Goal: Check status: Check status

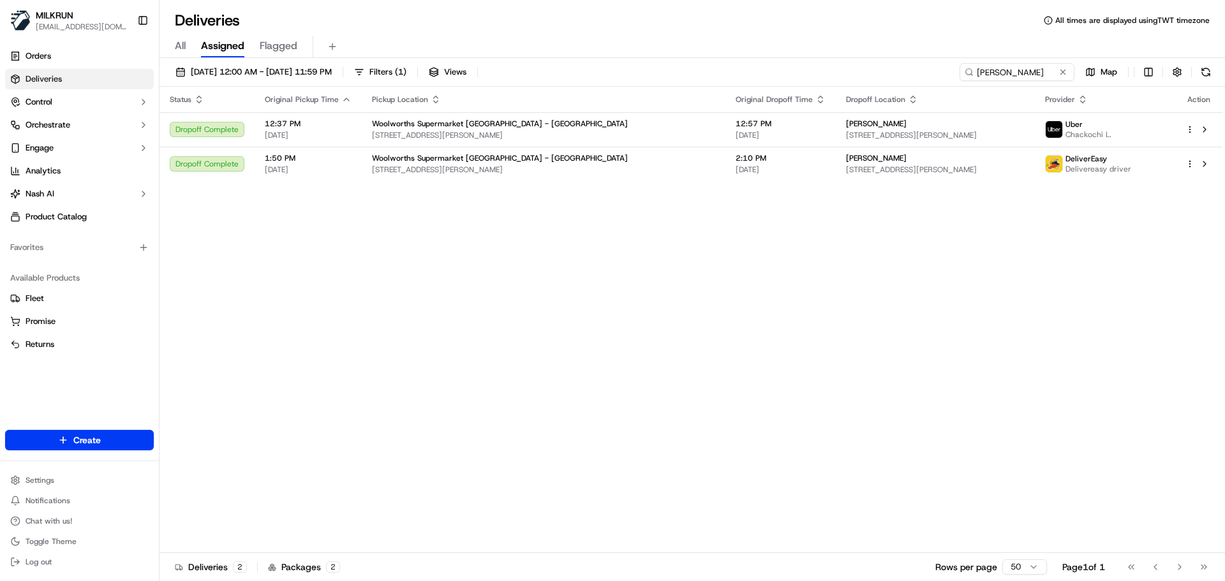
click at [369, 278] on div "Status Original Pickup Time Pickup Location Original Dropoff Time Dropoff Locat…" at bounding box center [691, 320] width 1063 height 467
click at [1024, 64] on input "Sabine Jansen" at bounding box center [998, 72] width 153 height 18
paste input "dhruv seth"
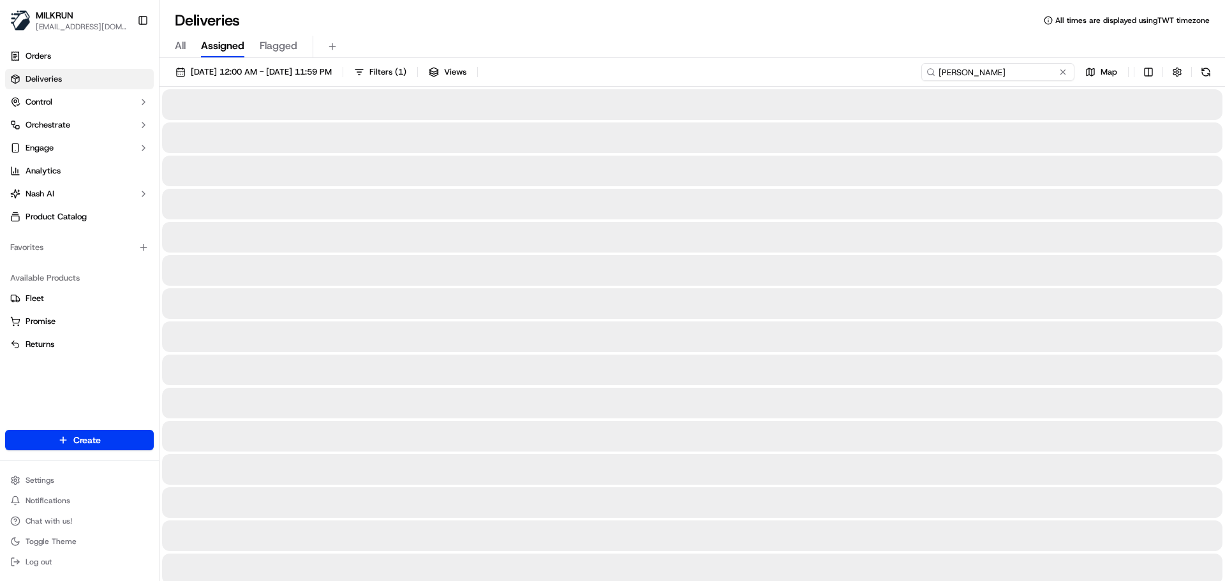
type input "dhruv seth"
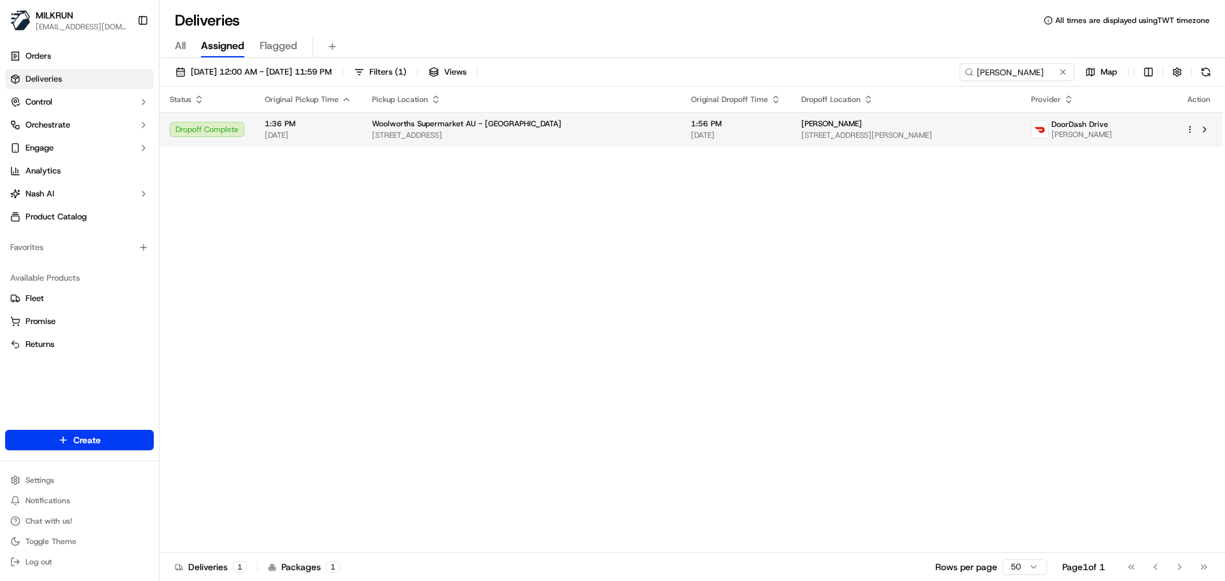
click at [602, 137] on span "747 Tarneit Rd, Tarneit, VIC 3029, AU" at bounding box center [521, 135] width 299 height 10
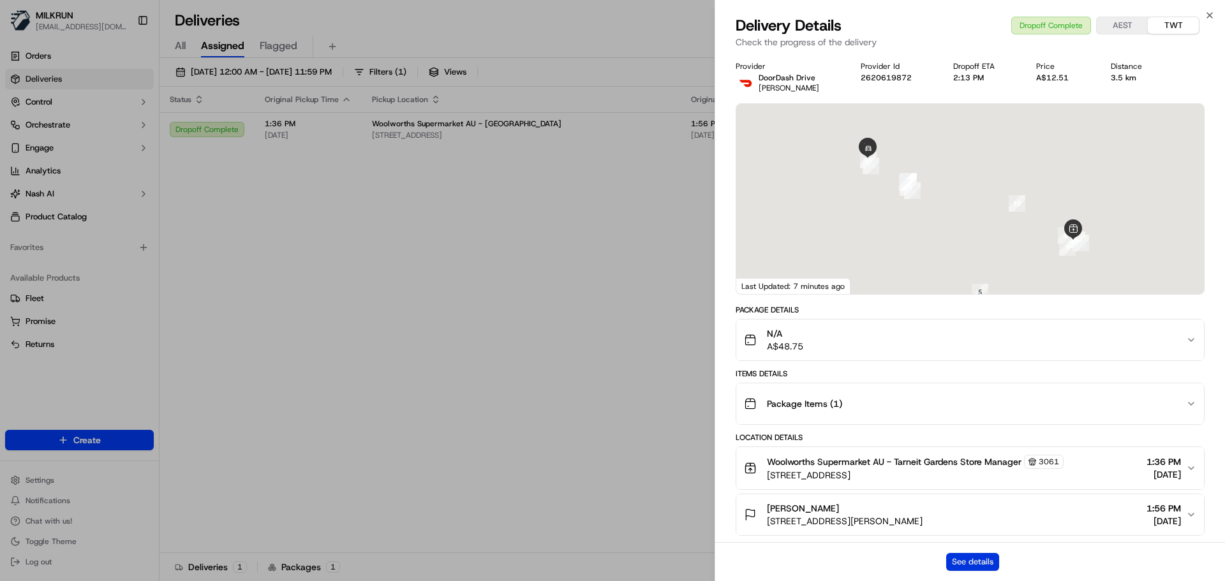
click at [959, 564] on button "See details" at bounding box center [972, 562] width 53 height 18
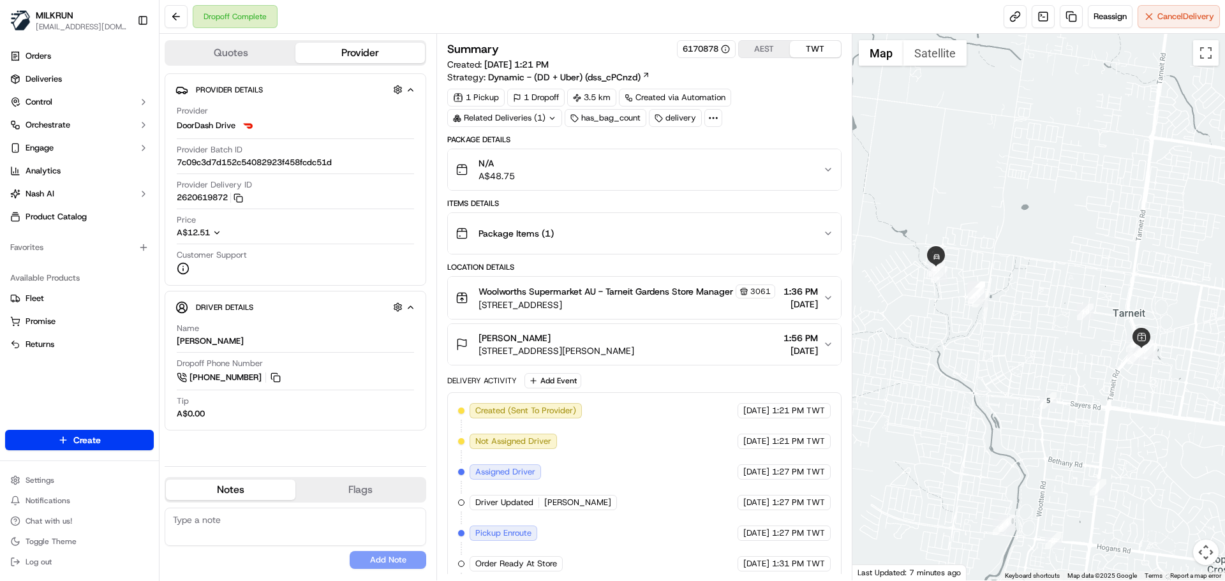
drag, startPoint x: 638, startPoint y: 444, endPoint x: 654, endPoint y: 491, distance: 49.8
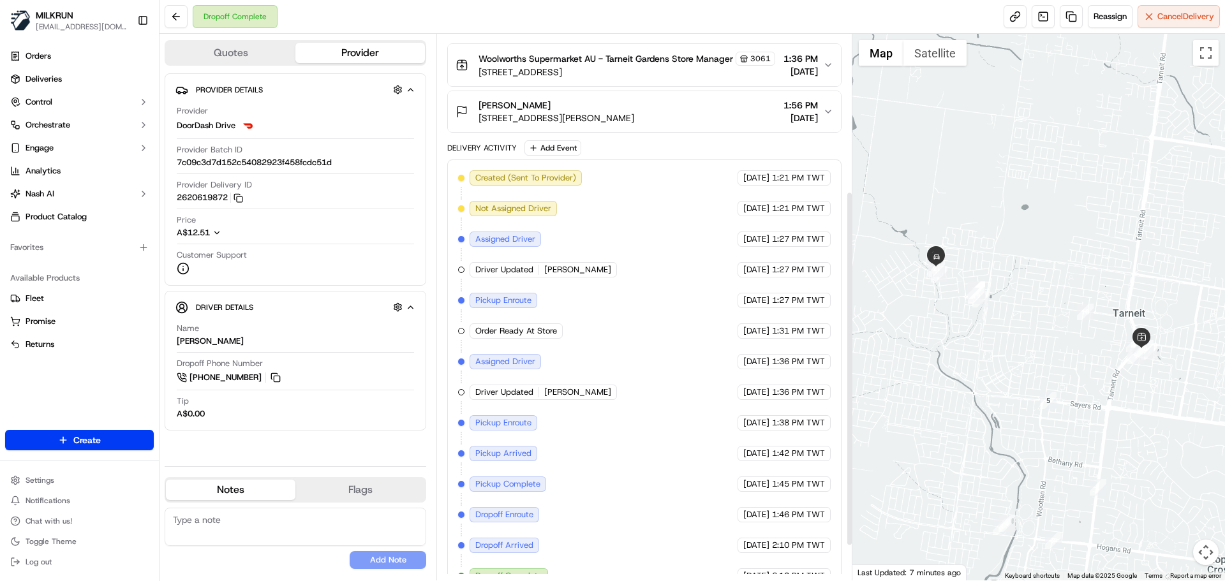
scroll to position [295, 0]
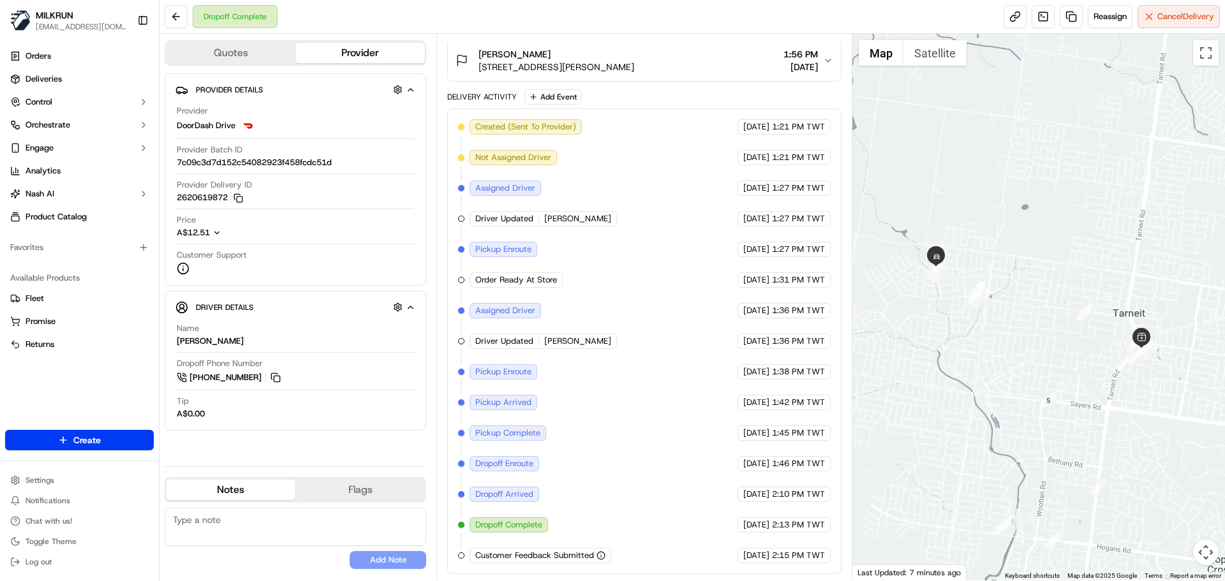
click at [531, 439] on div "Pickup Complete" at bounding box center [508, 433] width 77 height 15
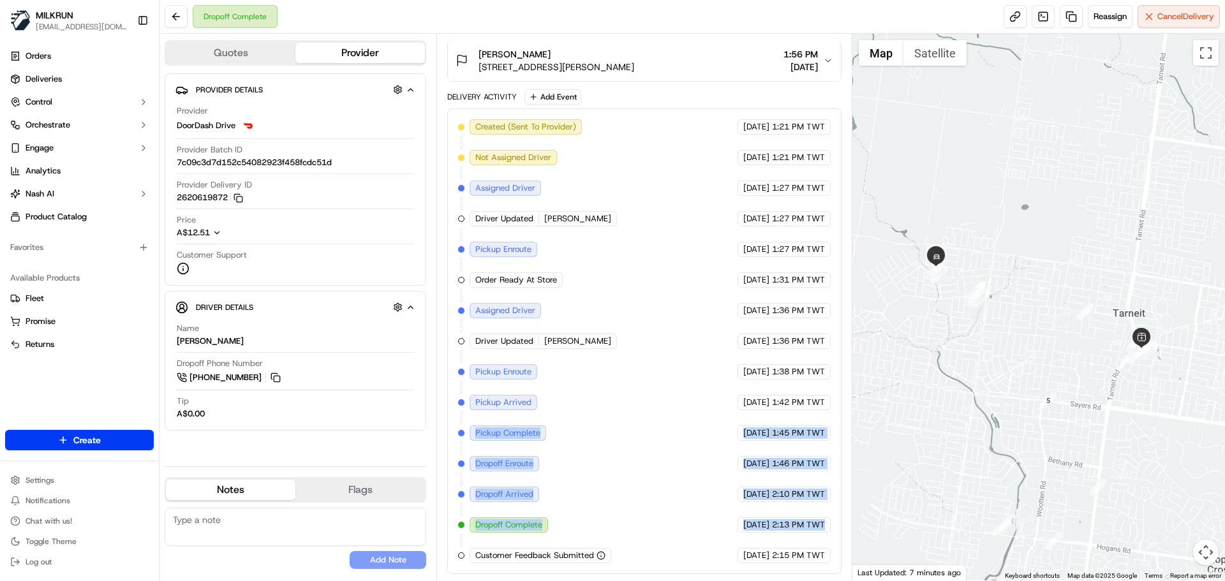
drag, startPoint x: 531, startPoint y: 439, endPoint x: 803, endPoint y: 537, distance: 289.5
click at [803, 537] on div "Created (Sent To Provider) DoorDash Drive 20/09/2025 1:21 PM TWT Not Assigned D…" at bounding box center [644, 341] width 372 height 444
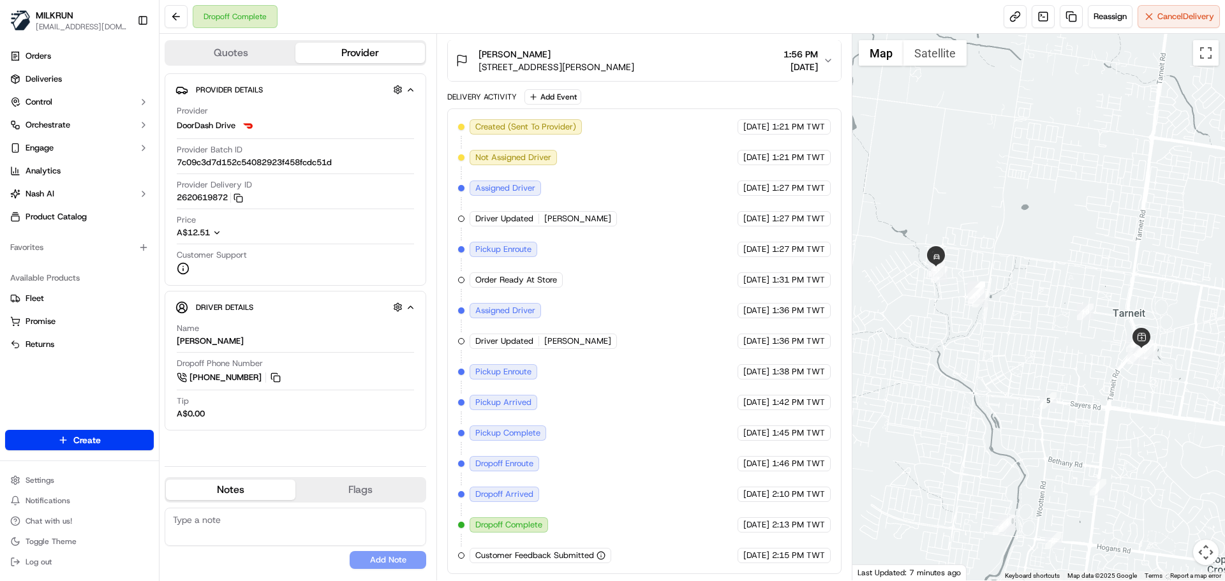
click at [807, 556] on span "2:15 PM TWT" at bounding box center [798, 555] width 53 height 11
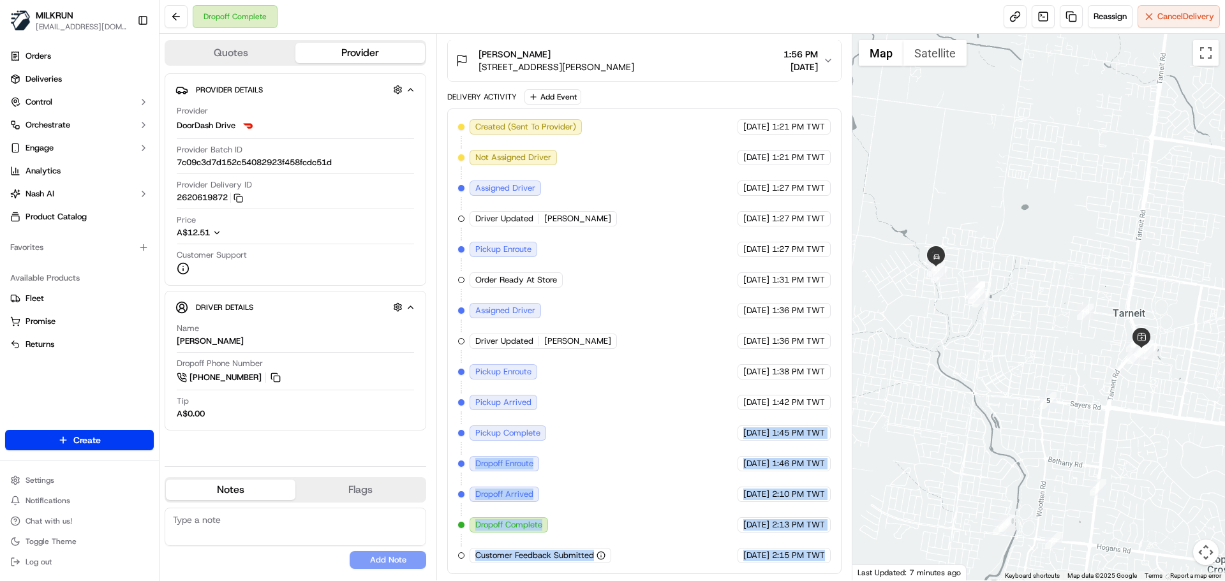
drag, startPoint x: 807, startPoint y: 556, endPoint x: 723, endPoint y: 422, distance: 158.0
click at [723, 422] on div "Created (Sent To Provider) DoorDash Drive 20/09/2025 1:21 PM TWT Not Assigned D…" at bounding box center [644, 341] width 372 height 444
click at [744, 428] on span "[DATE]" at bounding box center [757, 433] width 26 height 11
drag, startPoint x: 722, startPoint y: 428, endPoint x: 816, endPoint y: 546, distance: 150.8
click at [816, 546] on div "Created (Sent To Provider) DoorDash Drive 20/09/2025 1:21 PM TWT Not Assigned D…" at bounding box center [644, 341] width 372 height 444
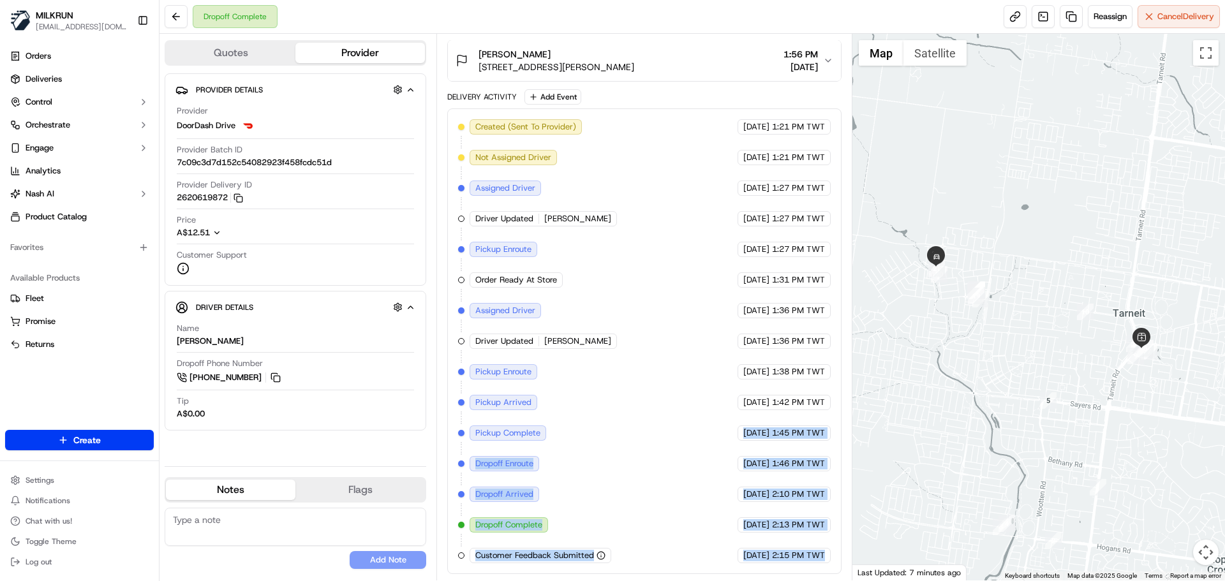
click at [816, 546] on div "Created (Sent To Provider) DoorDash Drive 20/09/2025 1:21 PM TWT Not Assigned D…" at bounding box center [644, 341] width 372 height 444
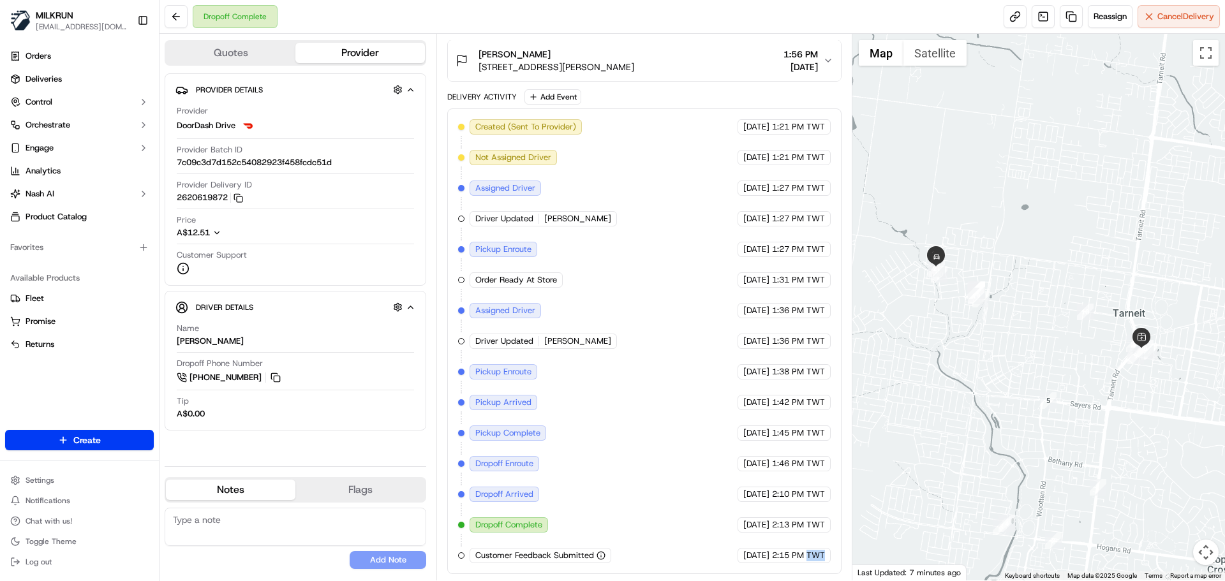
click at [816, 546] on div "Created (Sent To Provider) DoorDash Drive 20/09/2025 1:21 PM TWT Not Assigned D…" at bounding box center [644, 341] width 372 height 444
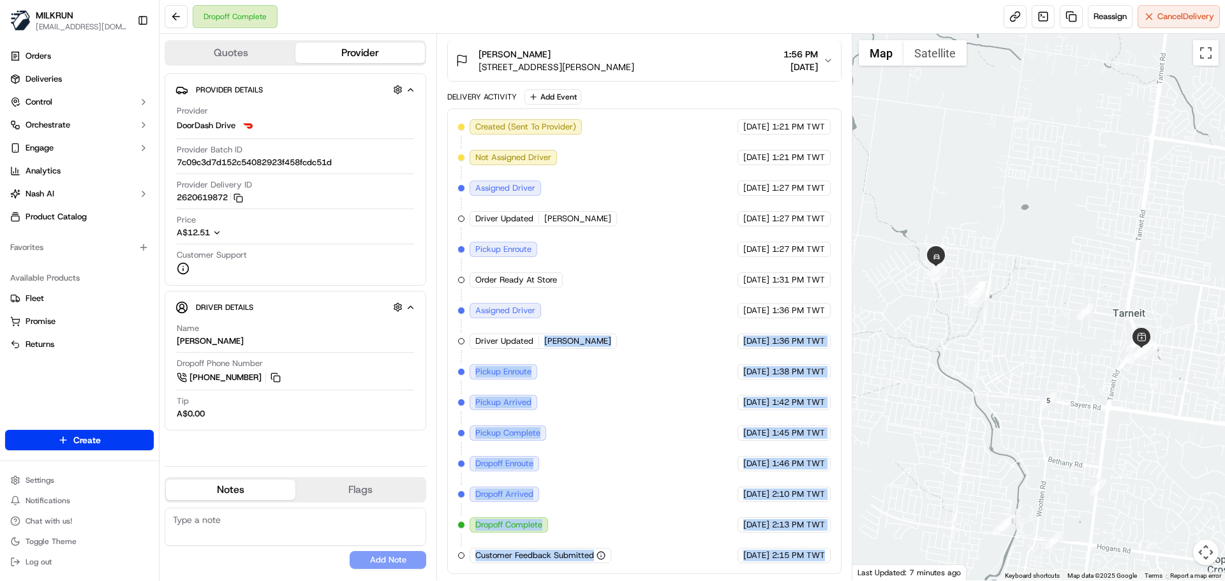
drag, startPoint x: 796, startPoint y: 512, endPoint x: 636, endPoint y: 424, distance: 182.5
click at [618, 381] on div "Created (Sent To Provider) DoorDash Drive 20/09/2025 1:21 PM TWT Not Assigned D…" at bounding box center [644, 341] width 372 height 444
click at [639, 439] on div "Created (Sent To Provider) DoorDash Drive 20/09/2025 1:21 PM TWT Not Assigned D…" at bounding box center [644, 341] width 372 height 444
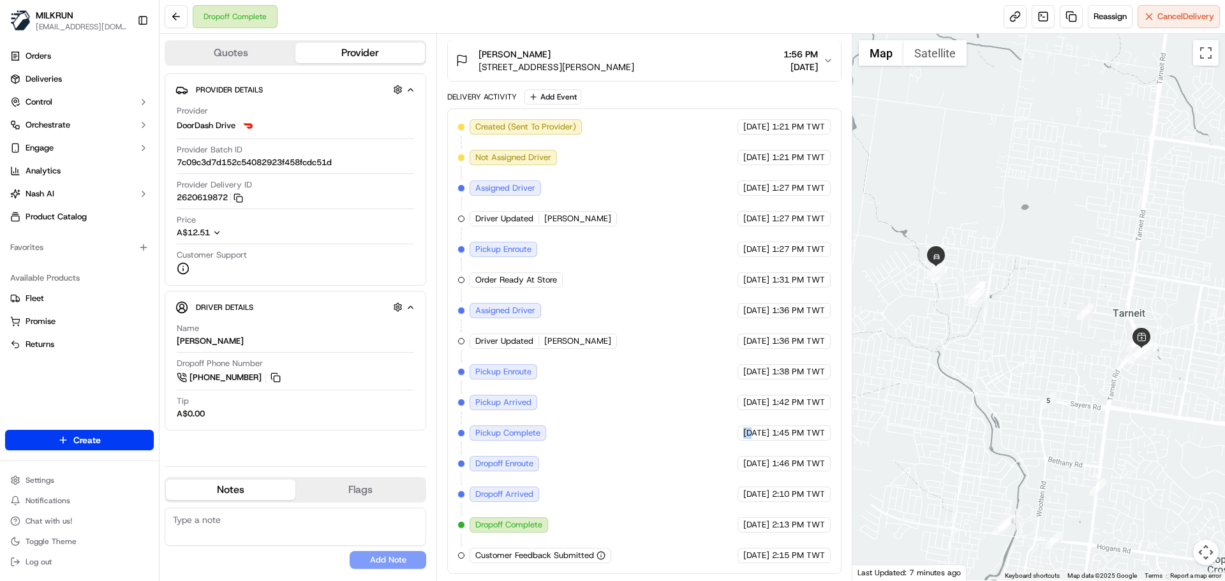
click at [639, 439] on div "Created (Sent To Provider) DoorDash Drive 20/09/2025 1:21 PM TWT Not Assigned D…" at bounding box center [644, 341] width 372 height 444
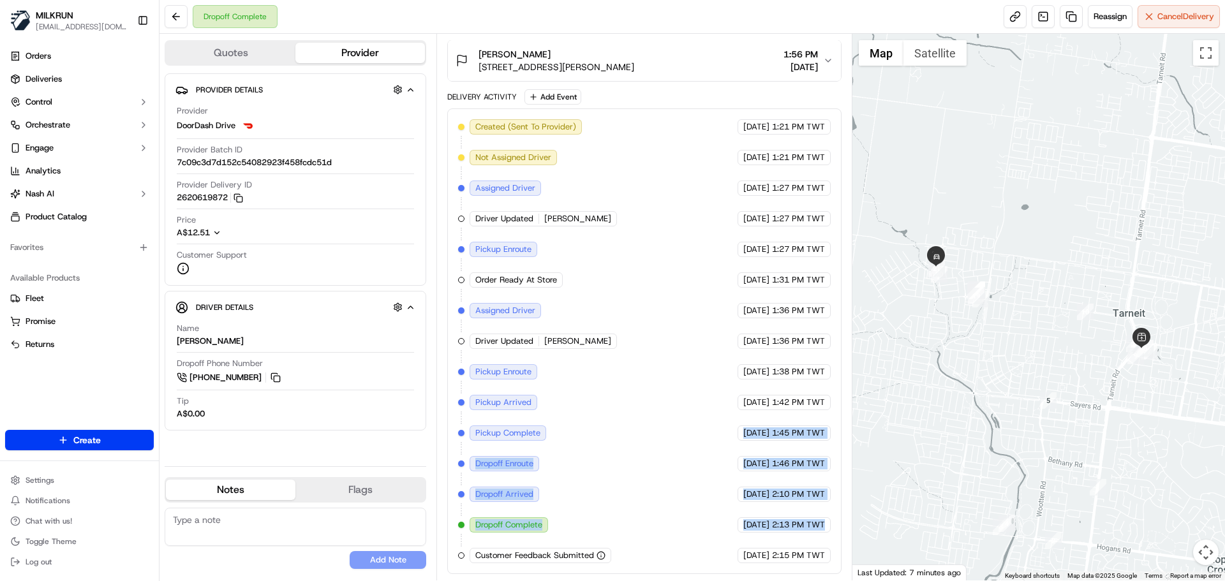
drag, startPoint x: 639, startPoint y: 439, endPoint x: 788, endPoint y: 535, distance: 177.2
click at [788, 535] on div "Created (Sent To Provider) DoorDash Drive 20/09/2025 1:21 PM TWT Not Assigned D…" at bounding box center [644, 341] width 372 height 444
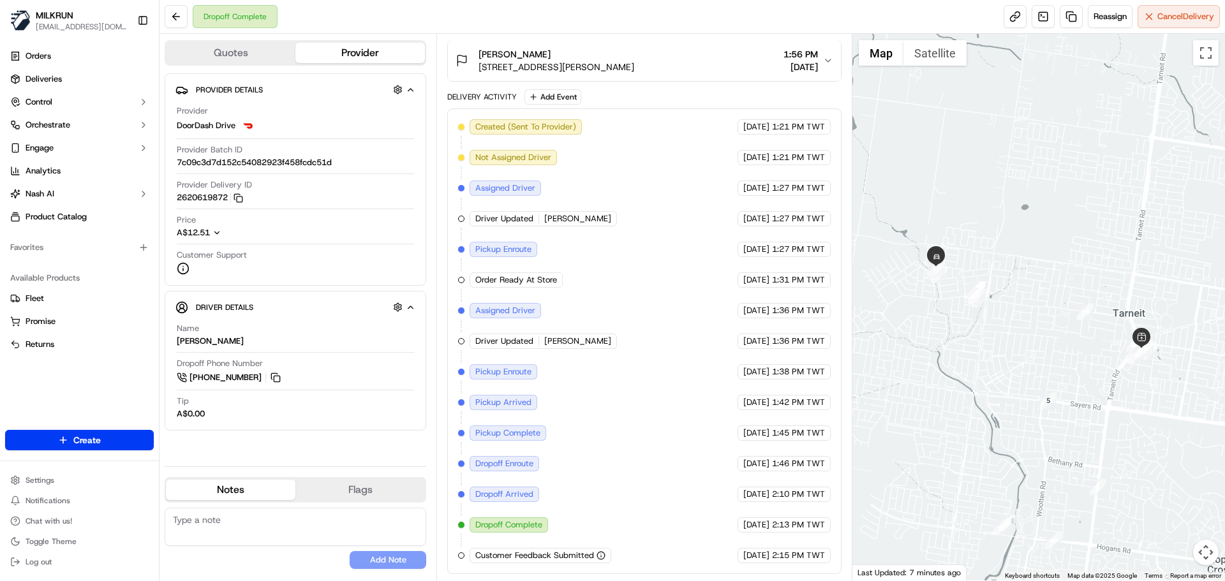
click at [796, 461] on span "1:46 PM TWT" at bounding box center [798, 463] width 53 height 11
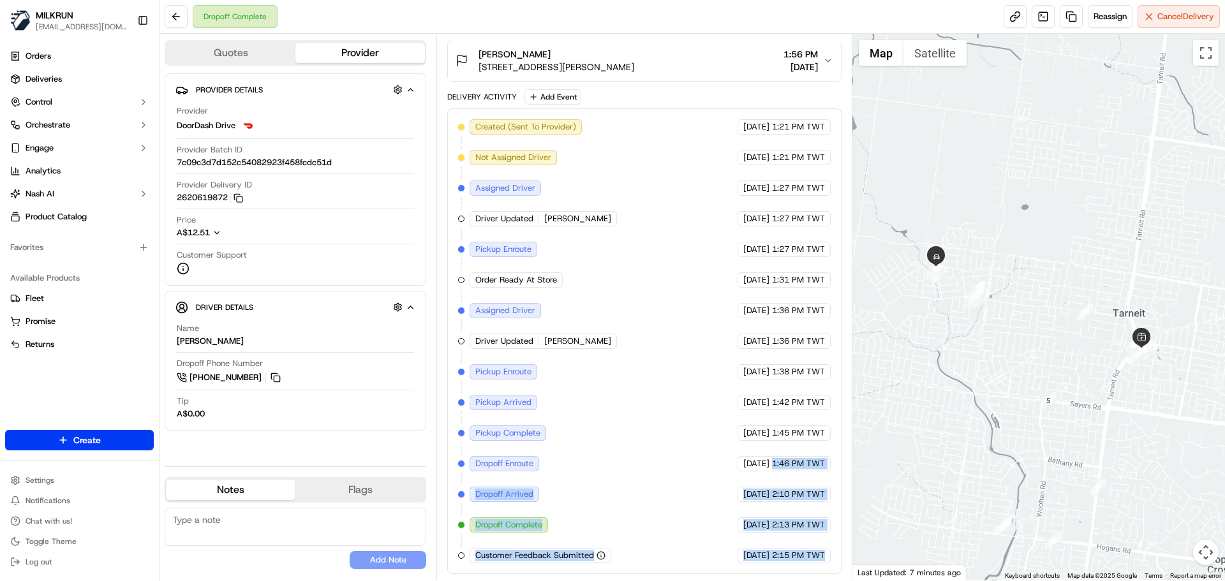
drag, startPoint x: 796, startPoint y: 461, endPoint x: 796, endPoint y: 553, distance: 91.9
click at [796, 553] on div "Created (Sent To Provider) DoorDash Drive 20/09/2025 1:21 PM TWT Not Assigned D…" at bounding box center [644, 341] width 372 height 444
click at [796, 553] on span "2:15 PM TWT" at bounding box center [798, 555] width 53 height 11
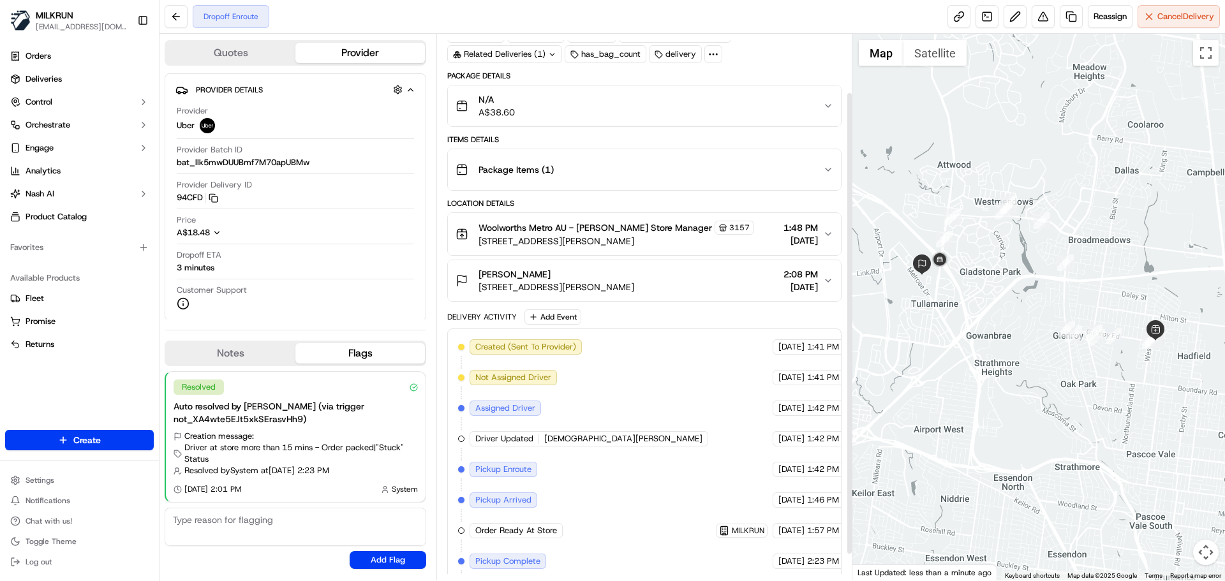
scroll to position [100, 0]
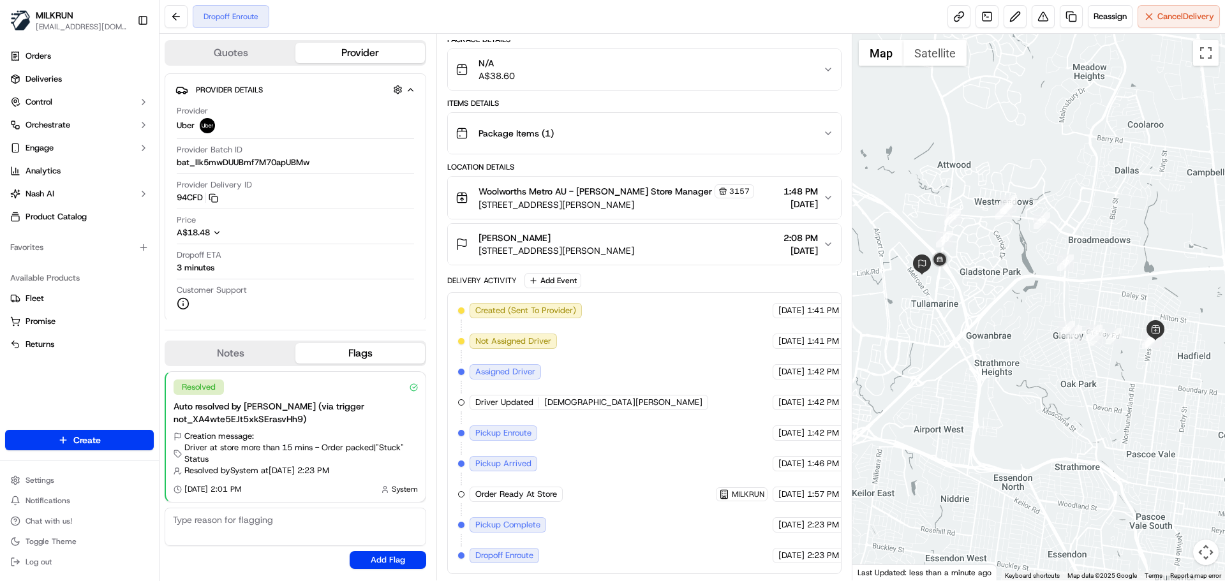
click at [762, 360] on div "Created (Sent To Provider) Uber 20/09/2025 1:41 PM TWT Not Assigned Driver Uber…" at bounding box center [644, 433] width 372 height 260
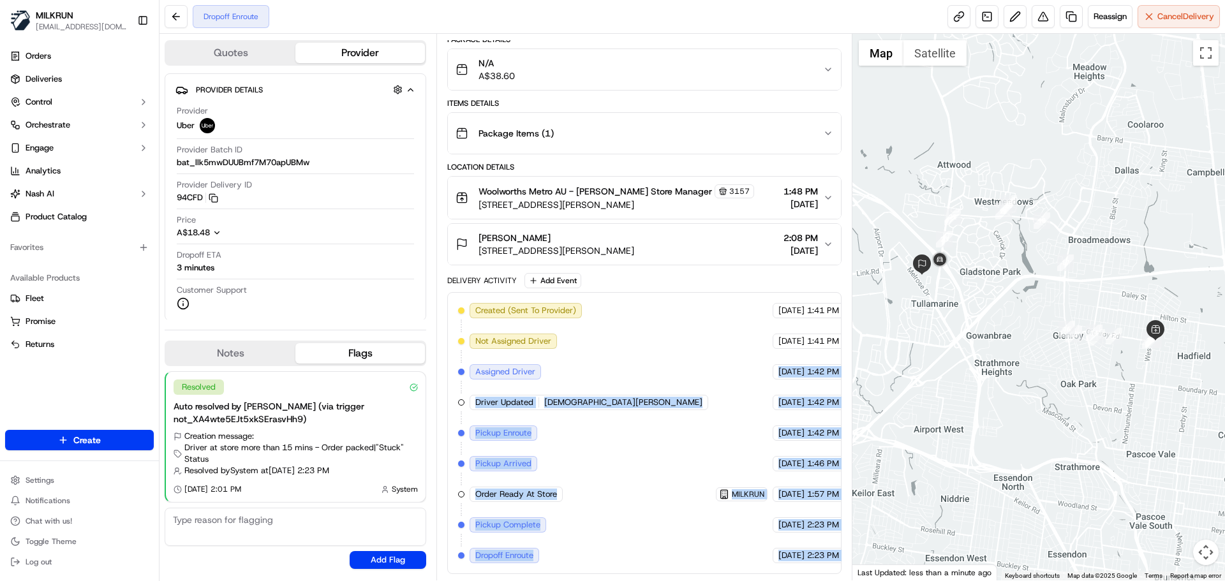
drag, startPoint x: 762, startPoint y: 360, endPoint x: 819, endPoint y: 587, distance: 234.2
click at [819, 581] on html "MILKRUN snatividad@woolworths.com.au Toggle Sidebar Orders Deliveries Control O…" at bounding box center [612, 290] width 1225 height 581
click at [820, 562] on div "20/09/2025 2:23 PM TWT" at bounding box center [819, 555] width 93 height 15
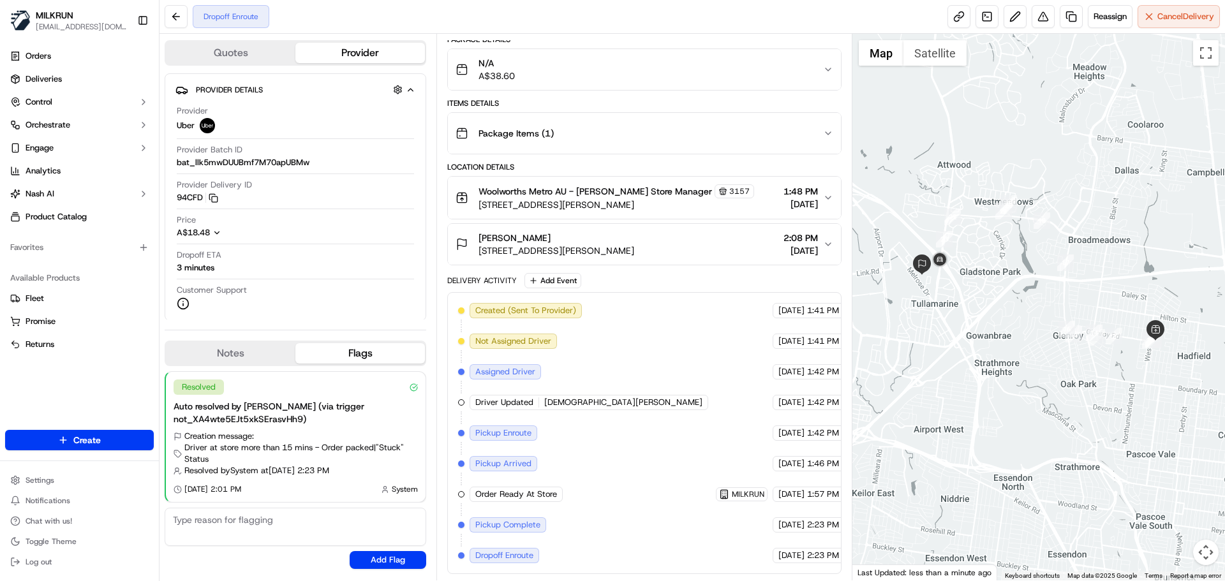
click at [820, 562] on div "20/09/2025 2:23 PM TWT" at bounding box center [819, 555] width 93 height 15
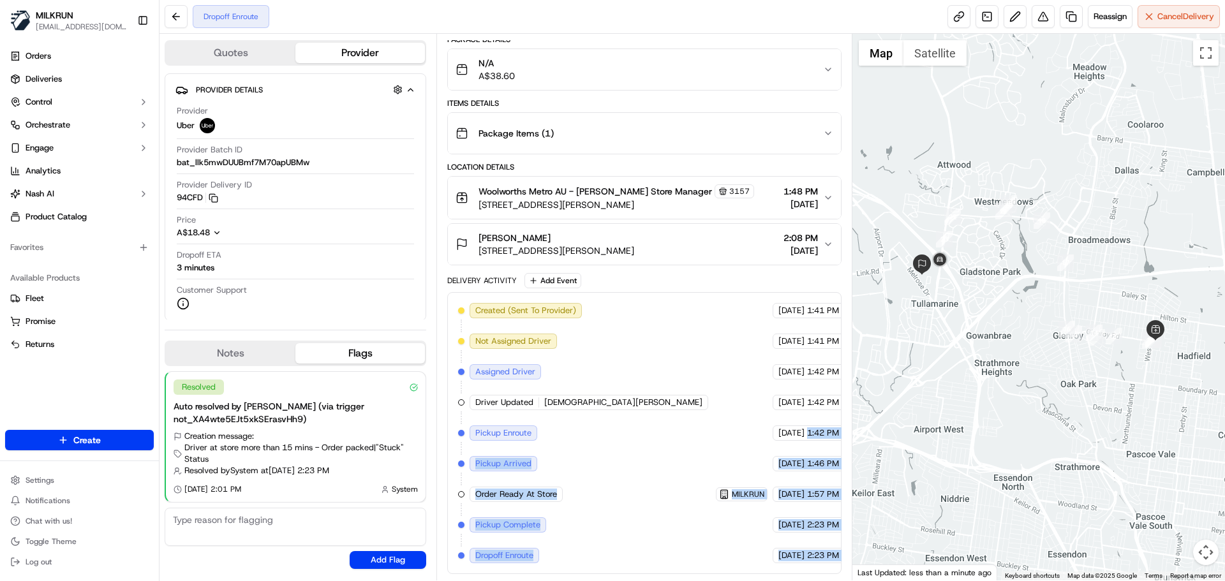
drag, startPoint x: 820, startPoint y: 562, endPoint x: 793, endPoint y: 367, distance: 196.5
click at [795, 380] on div "Created (Sent To Provider) Uber 20/09/2025 1:41 PM TWT Not Assigned Driver Uber…" at bounding box center [644, 433] width 372 height 260
click at [798, 501] on div "20/09/2025 1:57 PM TWT" at bounding box center [819, 494] width 93 height 15
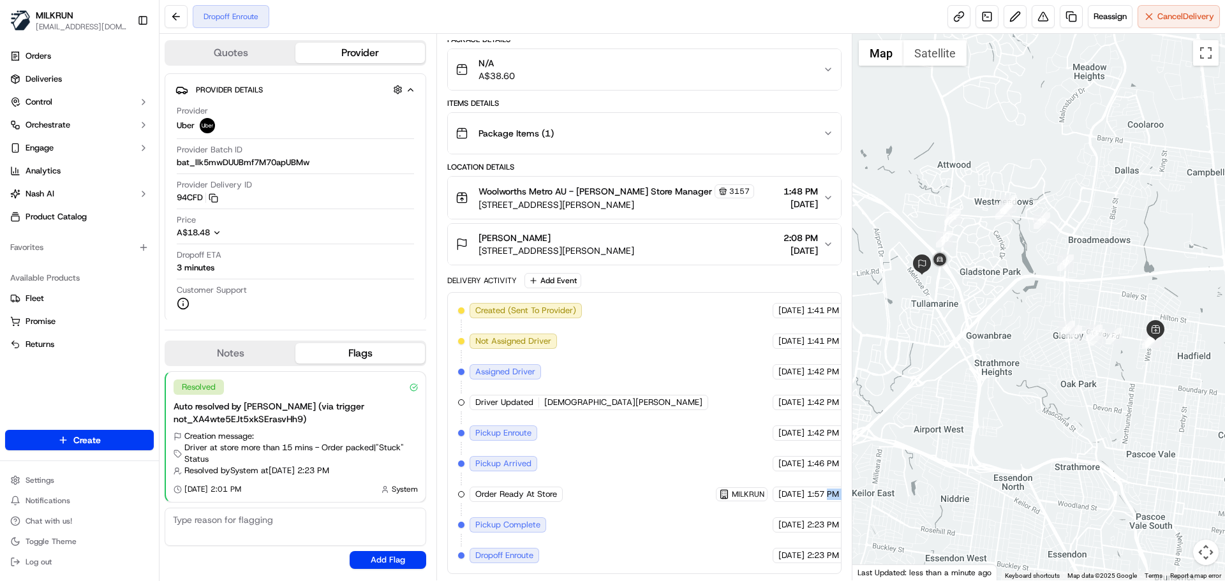
click at [798, 501] on div "20/09/2025 1:57 PM TWT" at bounding box center [819, 494] width 93 height 15
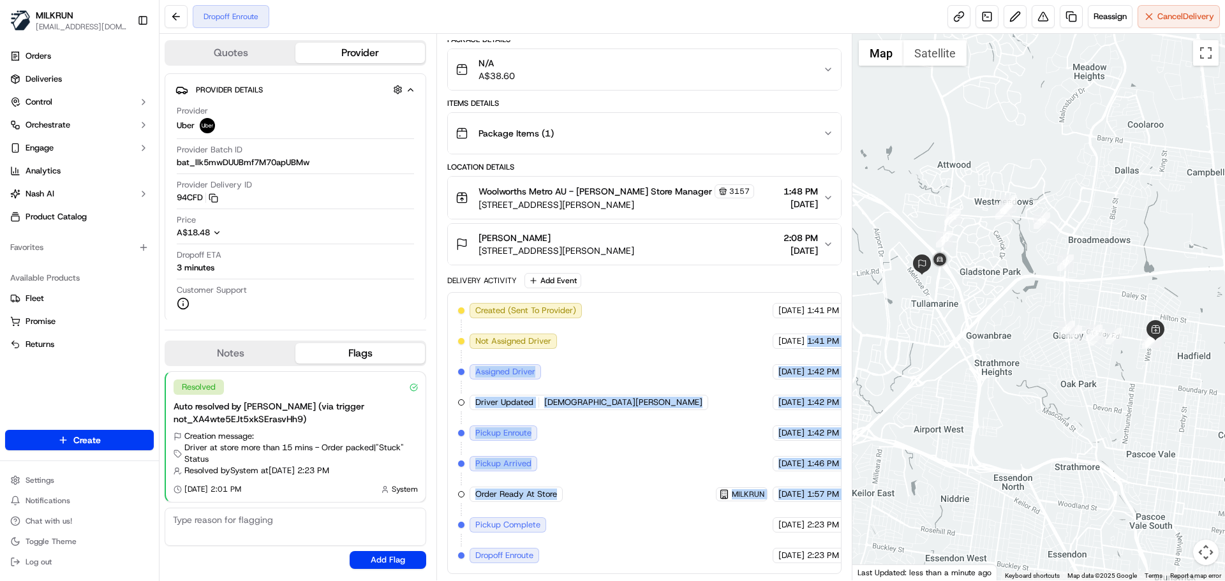
drag, startPoint x: 798, startPoint y: 501, endPoint x: 772, endPoint y: 311, distance: 191.3
click at [772, 311] on div "Created (Sent To Provider) Uber 20/09/2025 1:41 PM TWT Not Assigned Driver Uber…" at bounding box center [644, 433] width 372 height 260
click at [779, 410] on div "20/09/2025 1:42 PM TWT" at bounding box center [819, 402] width 93 height 15
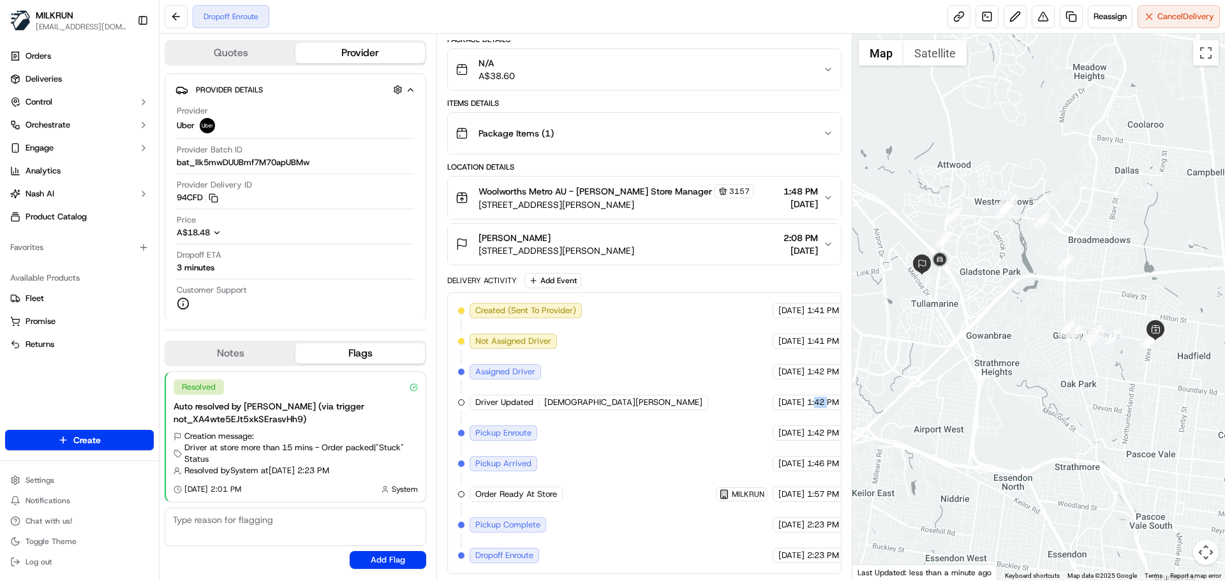
click at [779, 410] on div "20/09/2025 1:42 PM TWT" at bounding box center [819, 402] width 93 height 15
drag, startPoint x: 779, startPoint y: 410, endPoint x: 792, endPoint y: 480, distance: 71.5
click at [792, 479] on div "Created (Sent To Provider) Uber 20/09/2025 1:41 PM TWT Not Assigned Driver Uber…" at bounding box center [644, 433] width 372 height 260
click at [792, 481] on div "Created (Sent To Provider) Uber 20/09/2025 1:41 PM TWT Not Assigned Driver Uber…" at bounding box center [644, 433] width 372 height 260
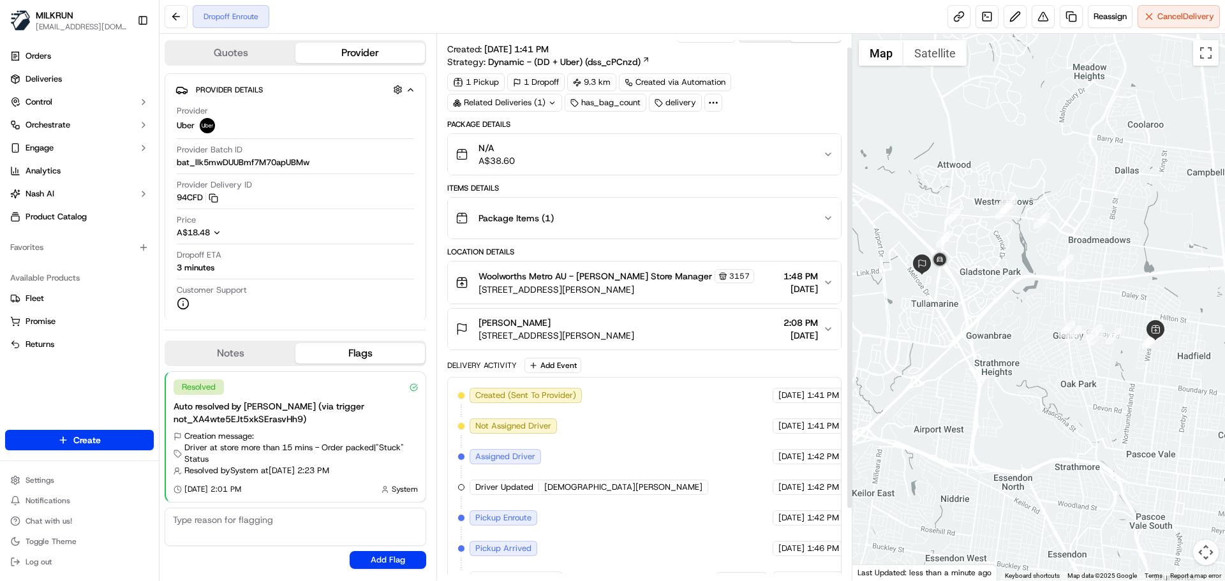
scroll to position [0, 0]
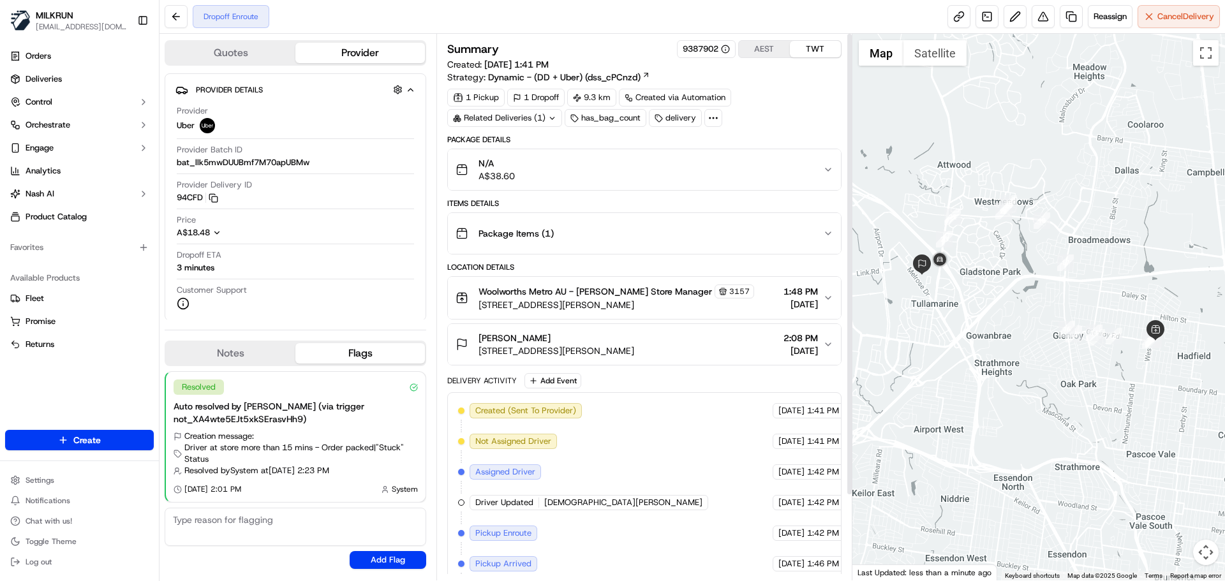
click at [759, 54] on button "AEST" at bounding box center [764, 49] width 51 height 17
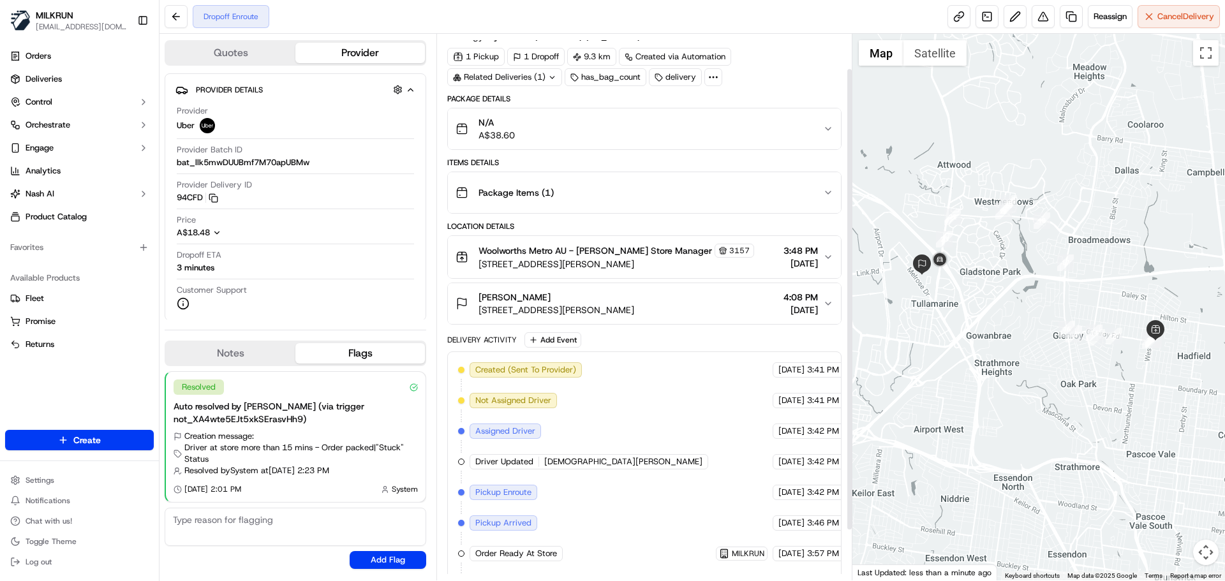
scroll to position [100, 0]
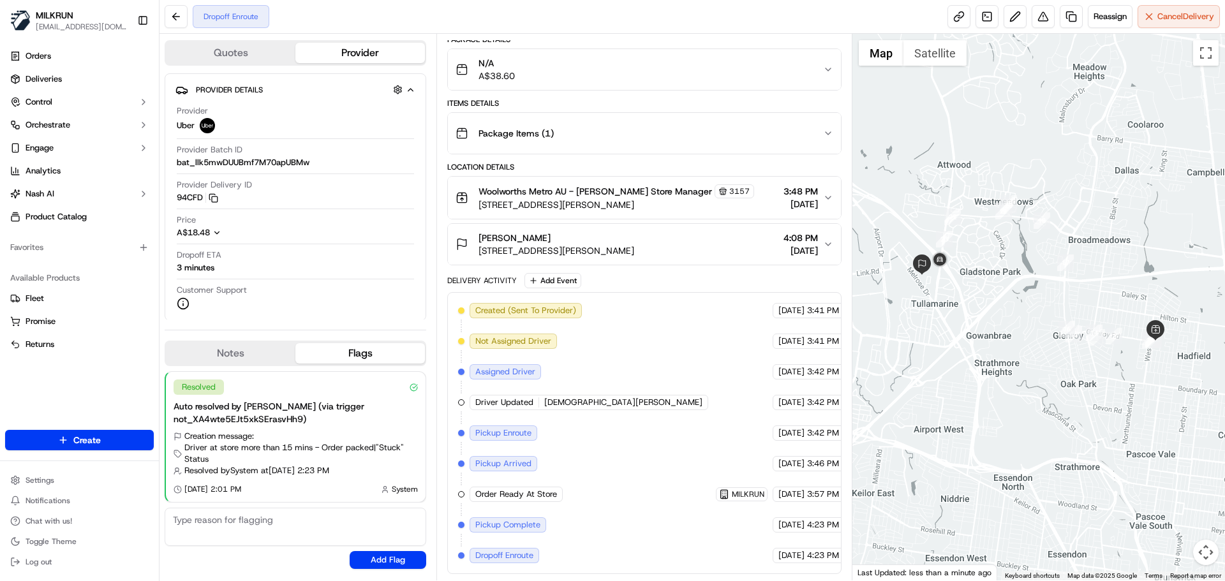
click at [803, 543] on div "Created (Sent To Provider) Uber 20/09/2025 3:41 PM AEST Not Assigned Driver Ube…" at bounding box center [644, 433] width 372 height 260
drag, startPoint x: 803, startPoint y: 543, endPoint x: 786, endPoint y: 471, distance: 74.0
click at [787, 471] on div "Created (Sent To Provider) Uber 20/09/2025 3:41 PM AEST Not Assigned Driver Ube…" at bounding box center [644, 433] width 372 height 260
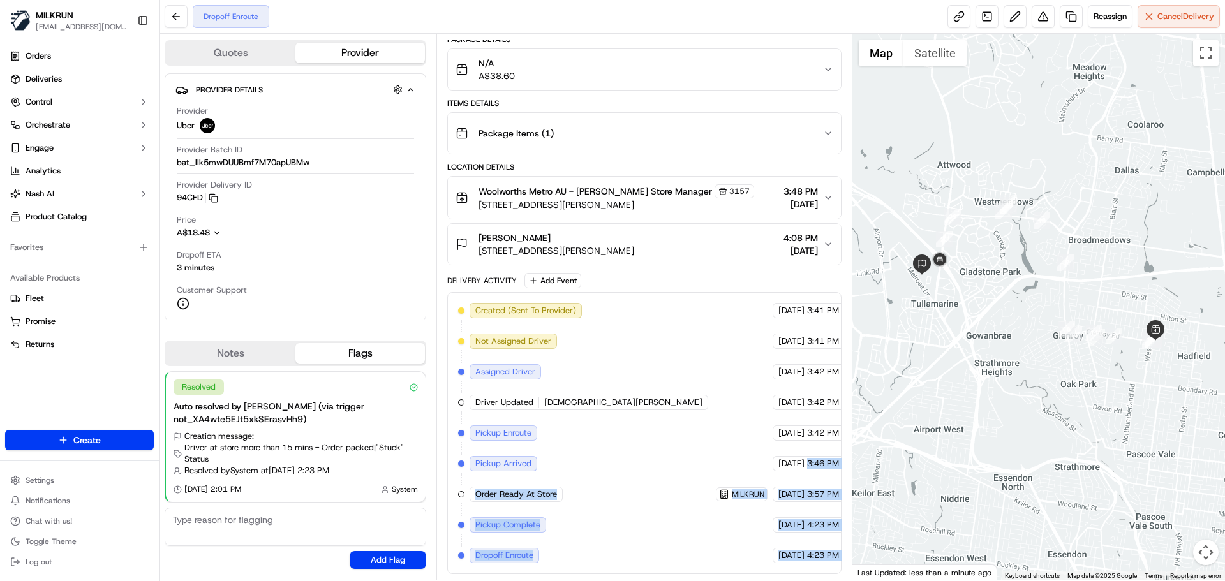
click at [807, 495] on span "3:57 PM AEST" at bounding box center [834, 494] width 54 height 11
drag, startPoint x: 786, startPoint y: 495, endPoint x: 787, endPoint y: 542, distance: 47.2
click at [785, 540] on div "Created (Sent To Provider) Uber 20/09/2025 3:41 PM AEST Not Assigned Driver Ube…" at bounding box center [644, 433] width 372 height 260
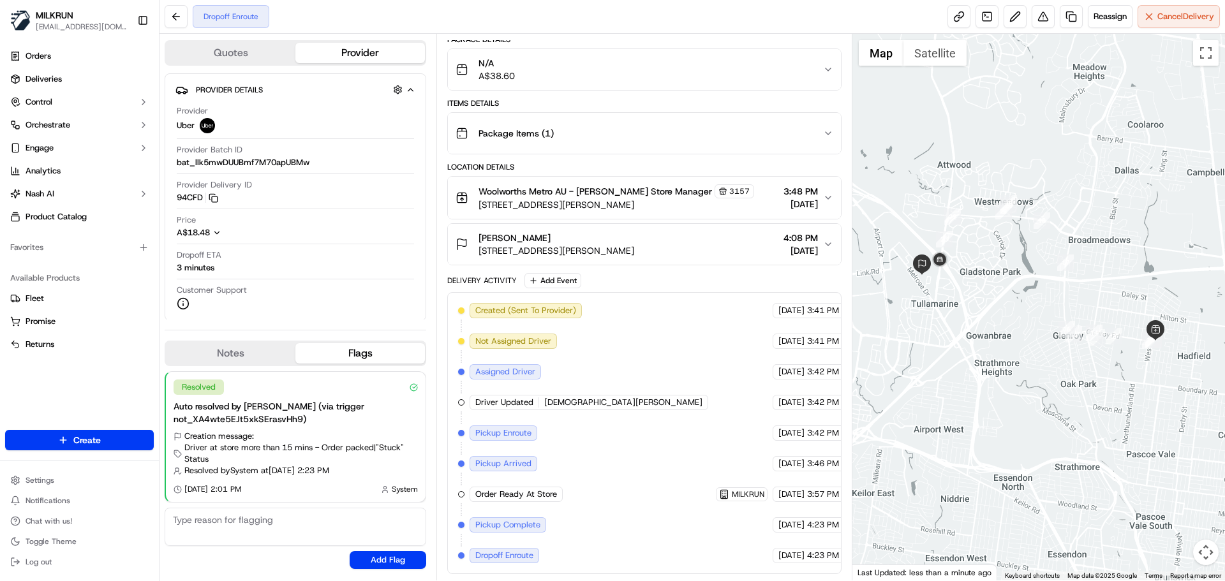
click at [789, 544] on div "Created (Sent To Provider) Uber 20/09/2025 3:41 PM AEST Not Assigned Driver Ube…" at bounding box center [644, 433] width 372 height 260
drag, startPoint x: 789, startPoint y: 544, endPoint x: 802, endPoint y: 551, distance: 15.4
click at [801, 551] on div "Created (Sent To Provider) Uber 20/09/2025 3:41 PM AEST Not Assigned Driver Ube…" at bounding box center [644, 433] width 372 height 260
click at [807, 551] on span "4:23 PM AEST" at bounding box center [834, 555] width 54 height 11
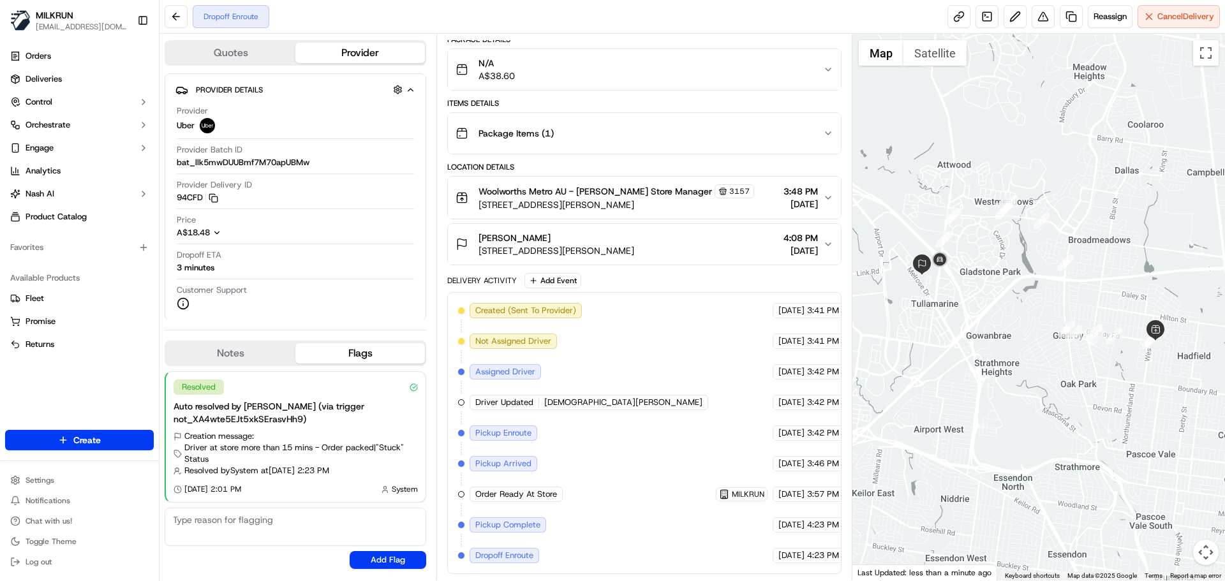
click at [807, 551] on span "4:23 PM AEST" at bounding box center [834, 555] width 54 height 11
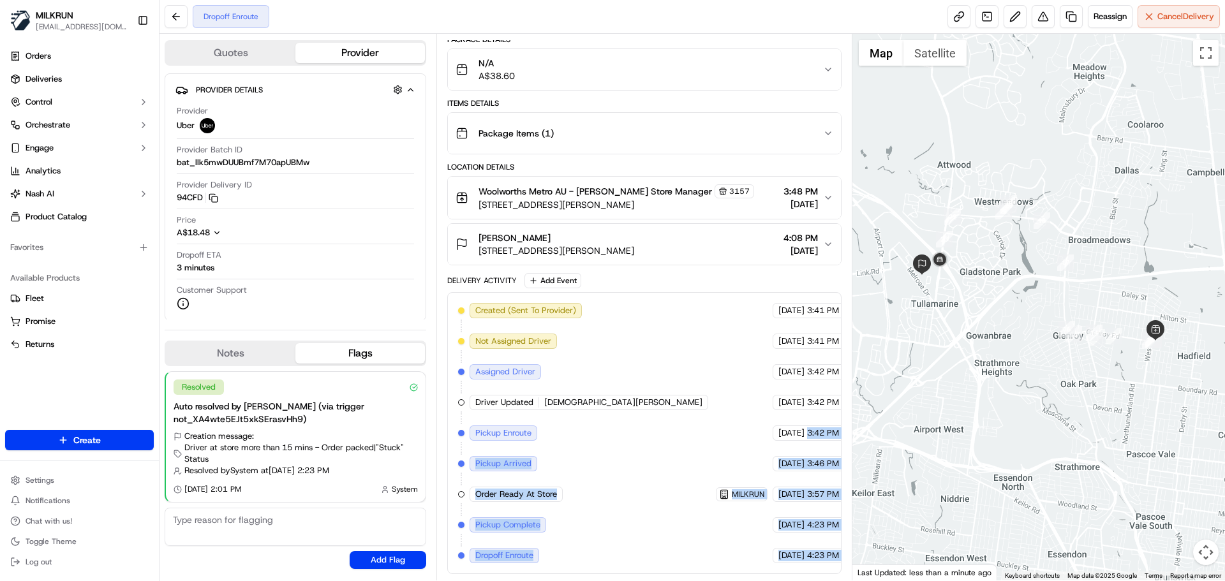
drag, startPoint x: 803, startPoint y: 551, endPoint x: 798, endPoint y: 474, distance: 77.4
click at [796, 438] on div "Created (Sent To Provider) Uber 20/09/2025 3:41 PM AEST Not Assigned Driver Ube…" at bounding box center [644, 433] width 372 height 260
click at [800, 512] on div "Created (Sent To Provider) Uber 20/09/2025 3:41 PM AEST Not Assigned Driver Ube…" at bounding box center [644, 433] width 372 height 260
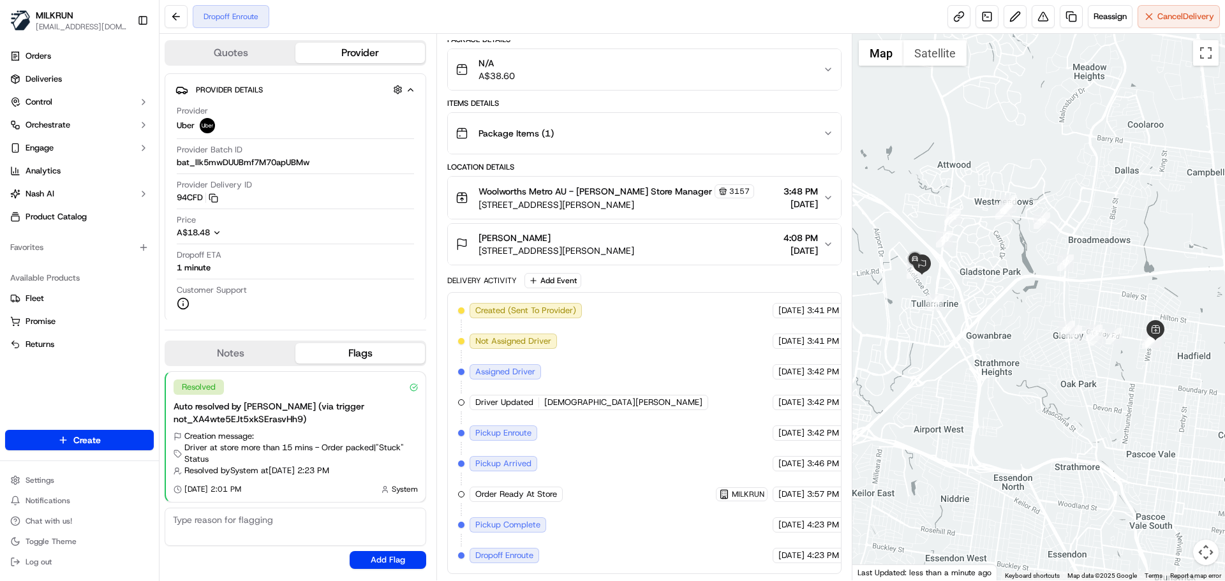
click at [779, 560] on span "[DATE]" at bounding box center [792, 555] width 26 height 11
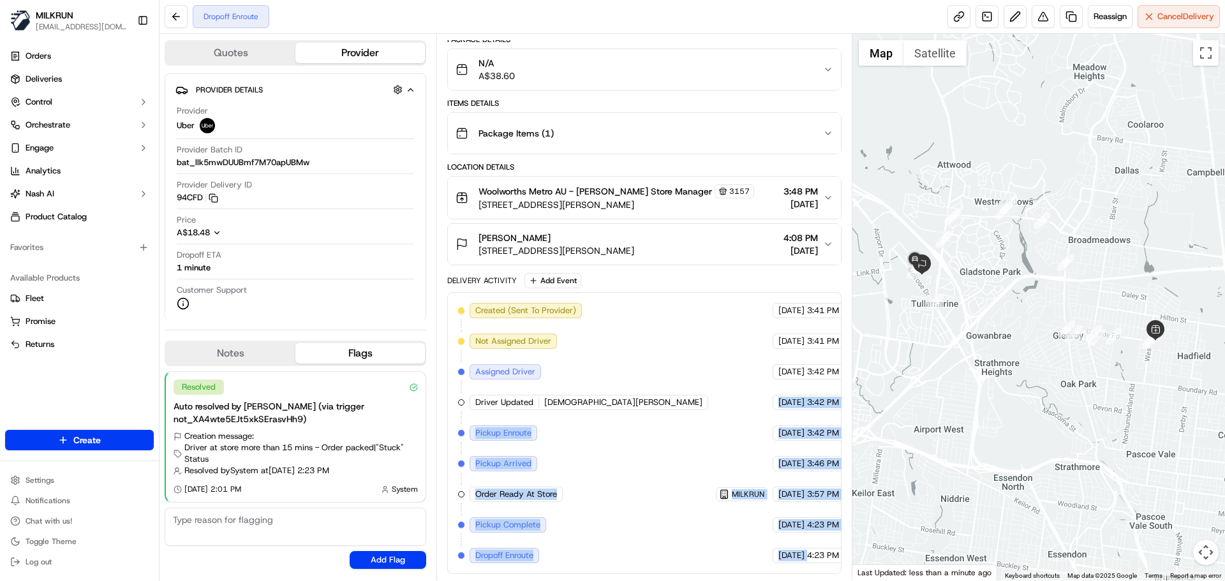
drag, startPoint x: 763, startPoint y: 560, endPoint x: 756, endPoint y: 298, distance: 261.8
click at [756, 299] on div "Created (Sent To Provider) Uber 20/09/2025 3:41 PM AEST Not Assigned Driver Ube…" at bounding box center [644, 433] width 394 height 282
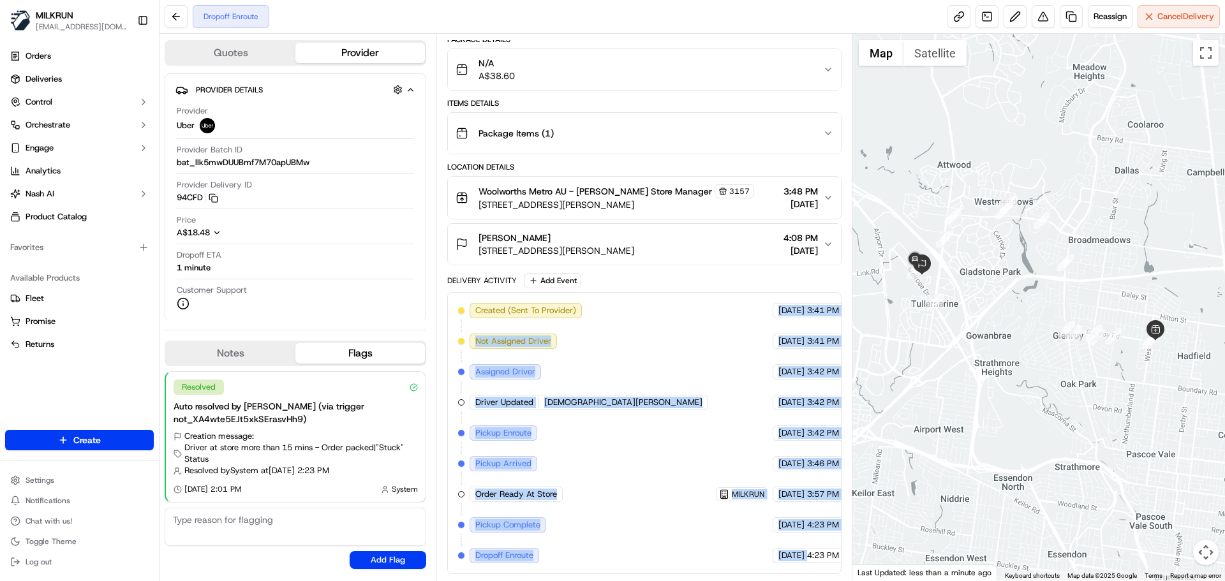
click at [779, 376] on span "[DATE]" at bounding box center [792, 371] width 26 height 11
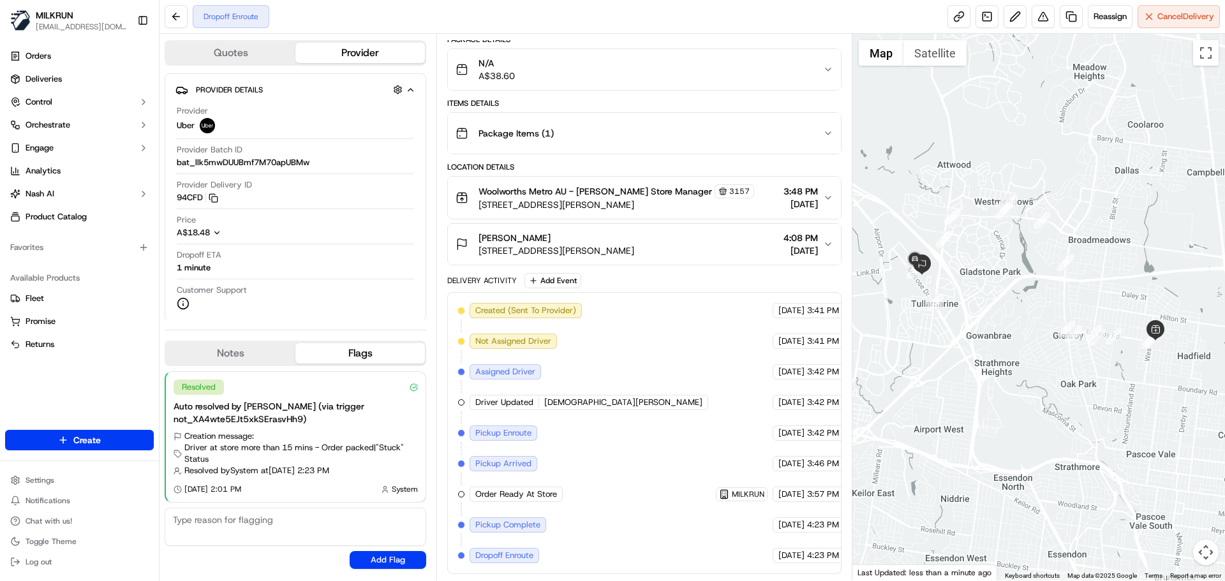
click at [779, 376] on span "[DATE]" at bounding box center [792, 371] width 26 height 11
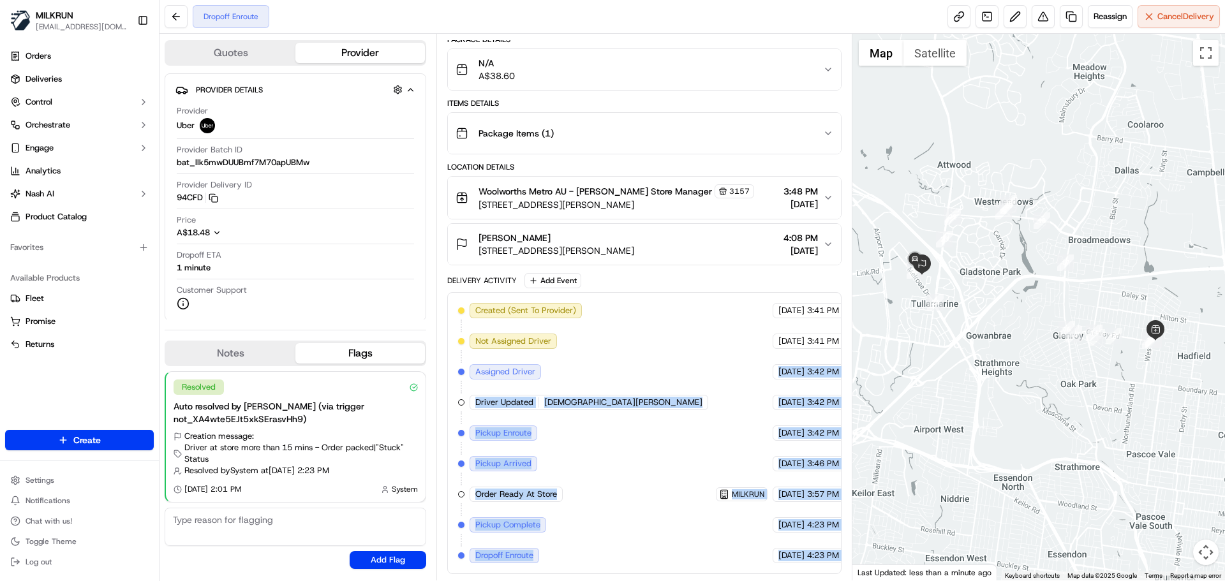
drag, startPoint x: 763, startPoint y: 376, endPoint x: 812, endPoint y: 565, distance: 195.8
click at [812, 565] on div "Created (Sent To Provider) Uber 20/09/2025 3:41 PM AEST Not Assigned Driver Ube…" at bounding box center [644, 433] width 394 height 282
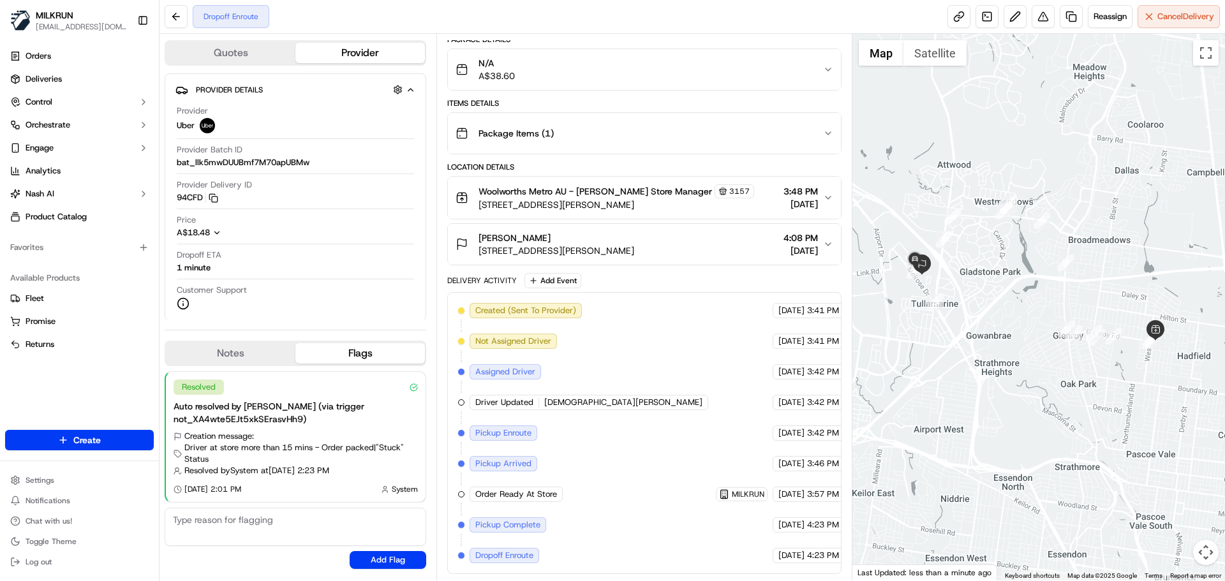
click at [812, 565] on div "Created (Sent To Provider) Uber 20/09/2025 3:41 PM AEST Not Assigned Driver Ube…" at bounding box center [644, 433] width 394 height 282
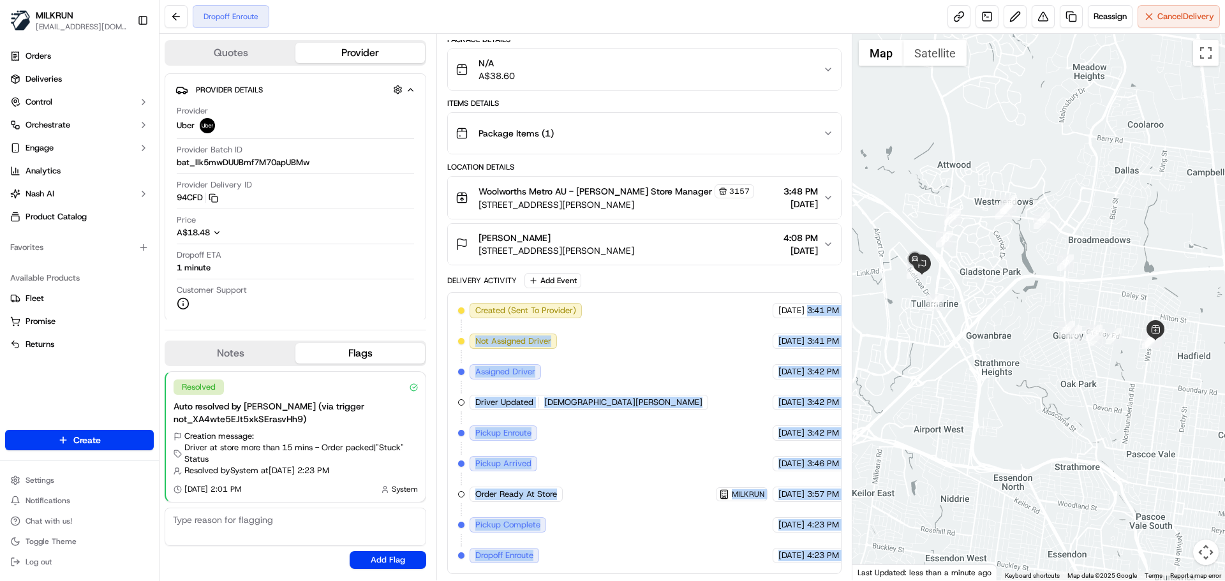
drag, startPoint x: 812, startPoint y: 565, endPoint x: 770, endPoint y: 438, distance: 133.8
click at [779, 295] on div "Created (Sent To Provider) Uber 20/09/2025 3:41 PM AEST Not Assigned Driver Ube…" at bounding box center [644, 433] width 394 height 282
click at [773, 440] on div "20/09/2025 3:42 PM AEST" at bounding box center [820, 433] width 94 height 15
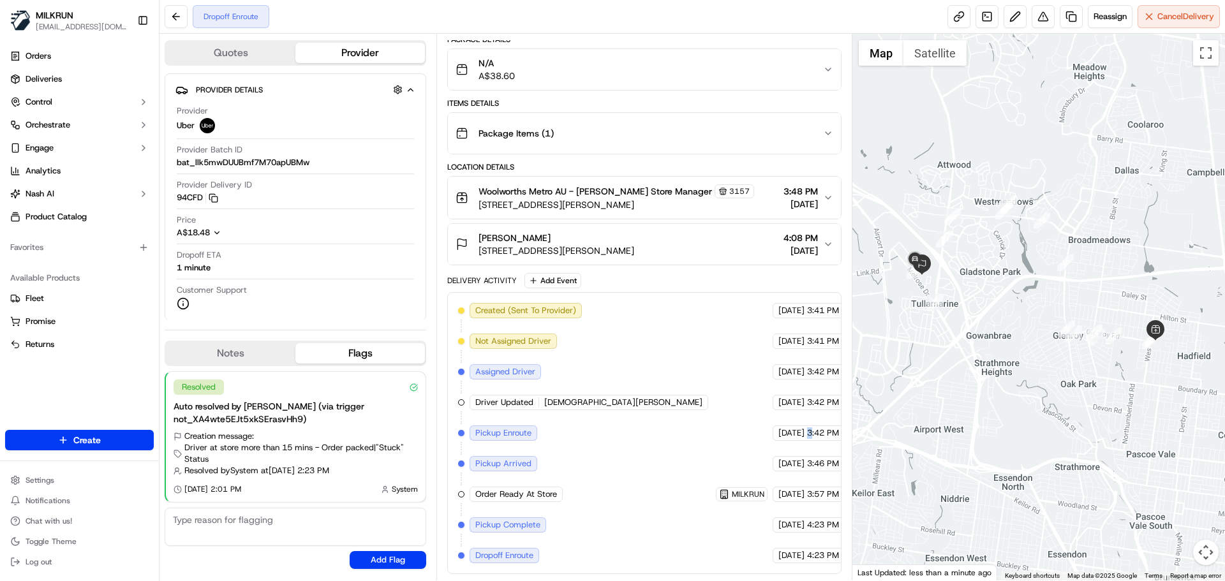
click at [773, 440] on div "20/09/2025 3:42 PM AEST" at bounding box center [820, 433] width 94 height 15
drag, startPoint x: 770, startPoint y: 440, endPoint x: 730, endPoint y: 364, distance: 85.6
click at [731, 350] on div "Created (Sent To Provider) Uber 20/09/2025 3:41 PM AEST Not Assigned Driver Ube…" at bounding box center [644, 433] width 372 height 260
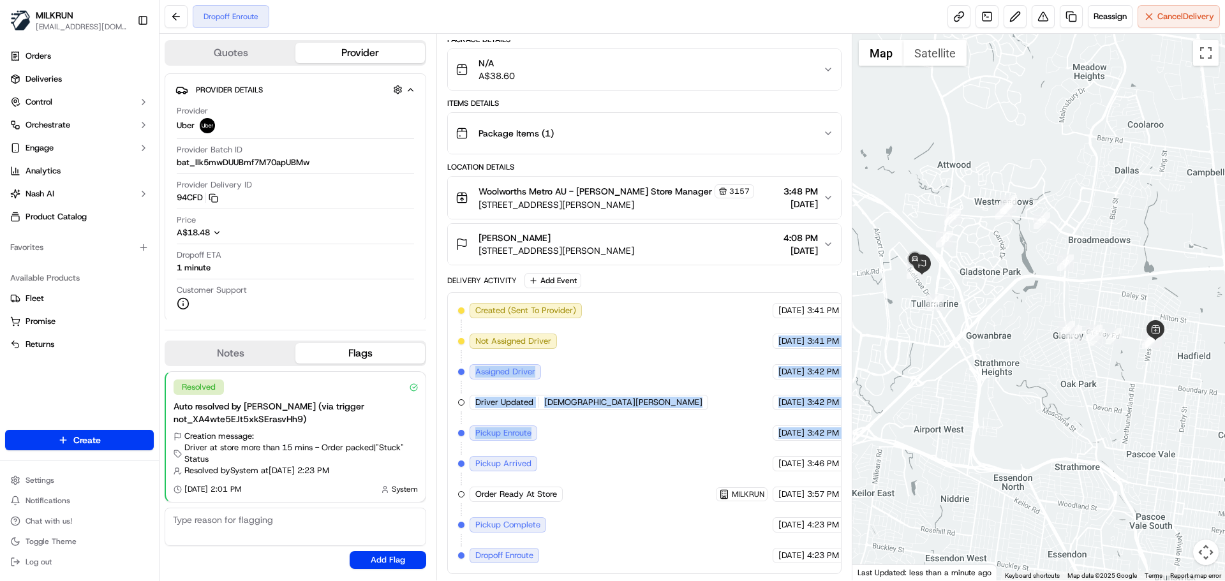
click at [773, 427] on div "20/09/2025 3:42 PM AEST" at bounding box center [820, 433] width 94 height 15
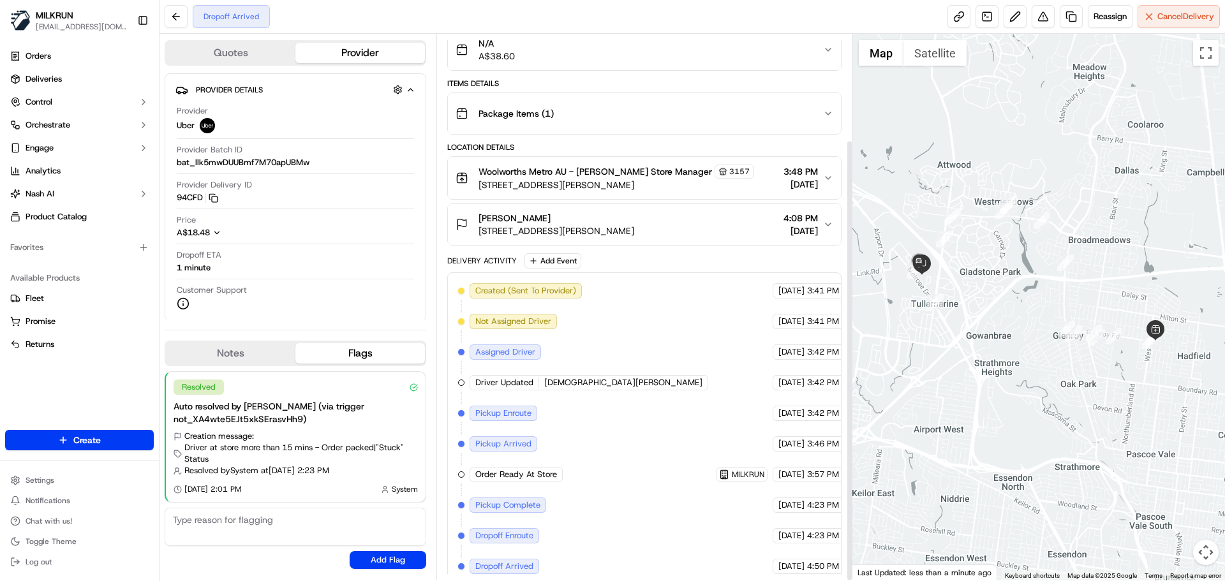
scroll to position [131, 0]
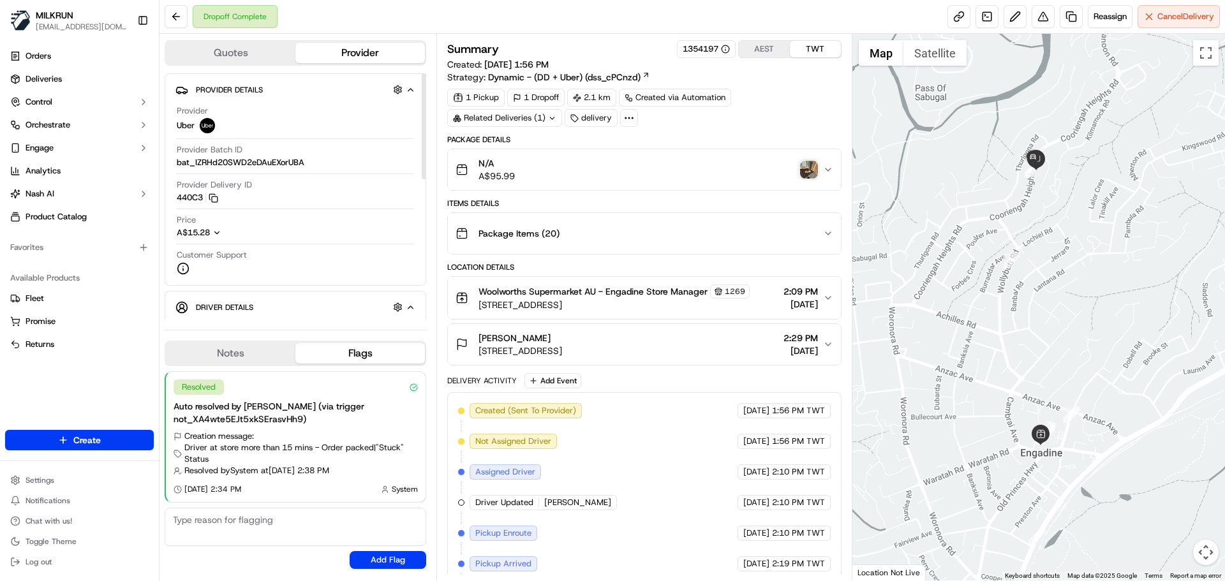
click at [636, 426] on div "Created (Sent To Provider) Uber [DATE] 1:56 PM TWT Not Assigned Driver Uber [DA…" at bounding box center [644, 564] width 372 height 322
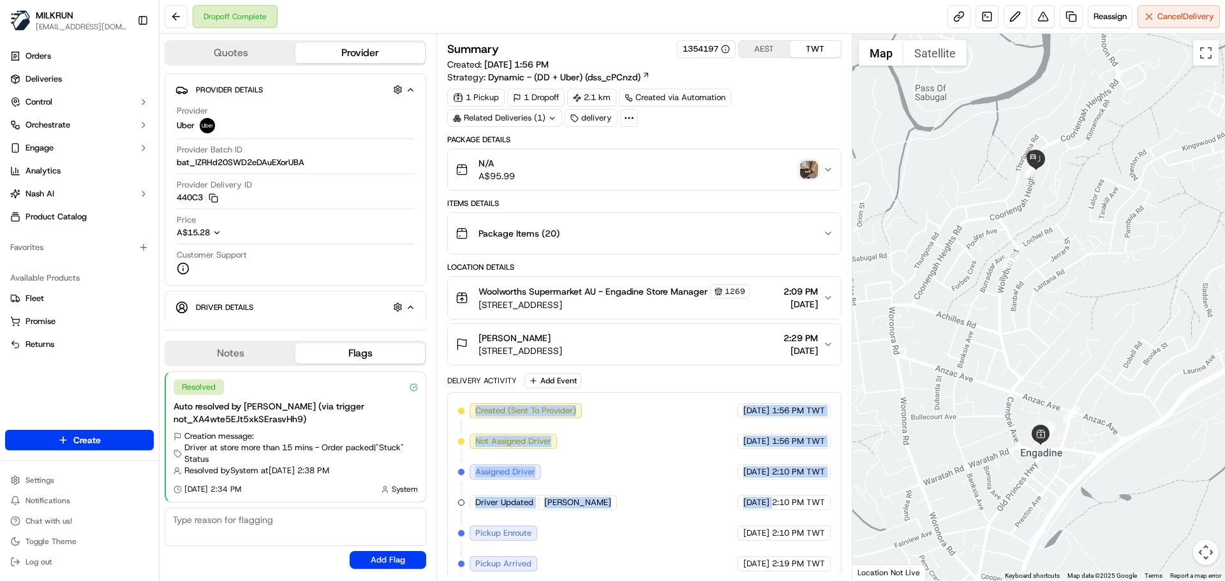
drag, startPoint x: 636, startPoint y: 426, endPoint x: 679, endPoint y: 493, distance: 80.0
click at [679, 493] on div "Created (Sent To Provider) Uber [DATE] 1:56 PM TWT Not Assigned Driver Uber [DA…" at bounding box center [644, 564] width 372 height 322
click at [680, 493] on div "Created (Sent To Provider) Uber [DATE] 1:56 PM TWT Not Assigned Driver Uber [DA…" at bounding box center [644, 564] width 372 height 322
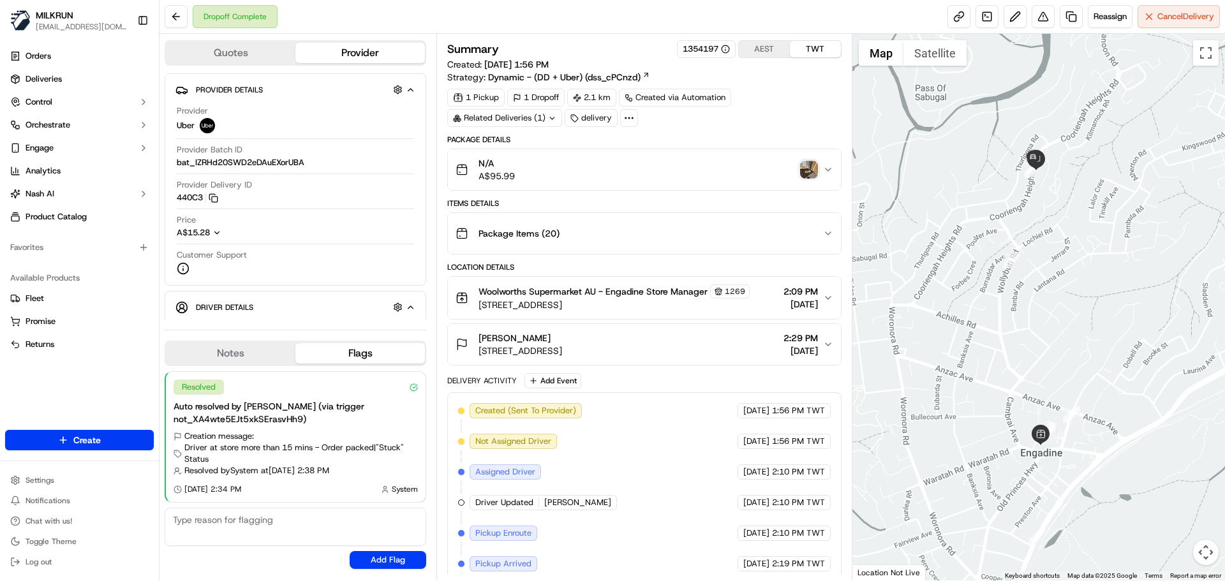
click at [606, 454] on div "Created (Sent To Provider) Uber [DATE] 1:56 PM TWT Not Assigned Driver Uber [DA…" at bounding box center [644, 564] width 372 height 322
click at [604, 456] on div "Created (Sent To Provider) Uber [DATE] 1:56 PM TWT Not Assigned Driver Uber [DA…" at bounding box center [644, 564] width 372 height 322
click at [604, 472] on div "Created (Sent To Provider) Uber [DATE] 1:56 PM TWT Not Assigned Driver Uber [DA…" at bounding box center [644, 564] width 372 height 322
